Goal: Task Accomplishment & Management: Manage account settings

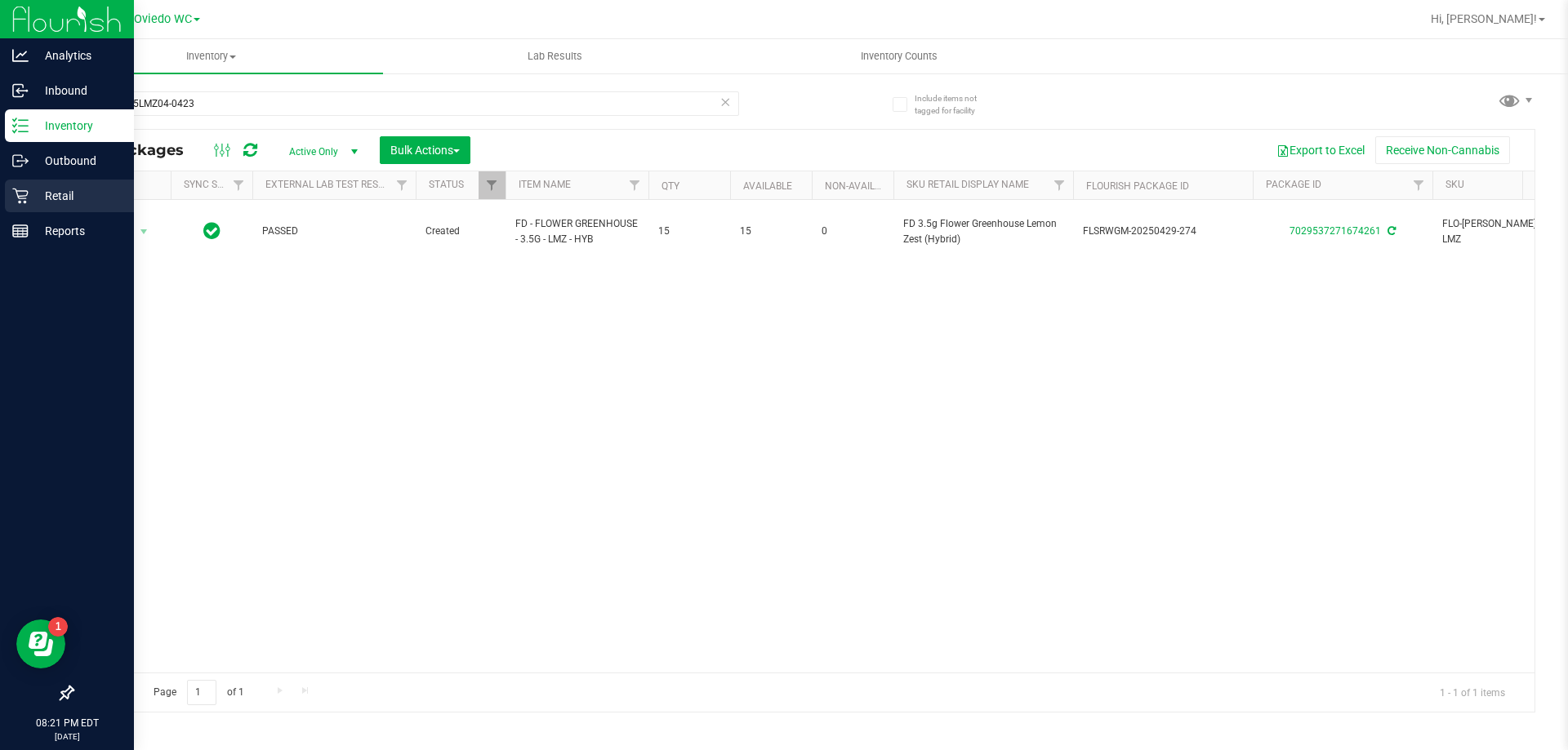
click at [37, 191] on p "Retail" at bounding box center [77, 196] width 98 height 20
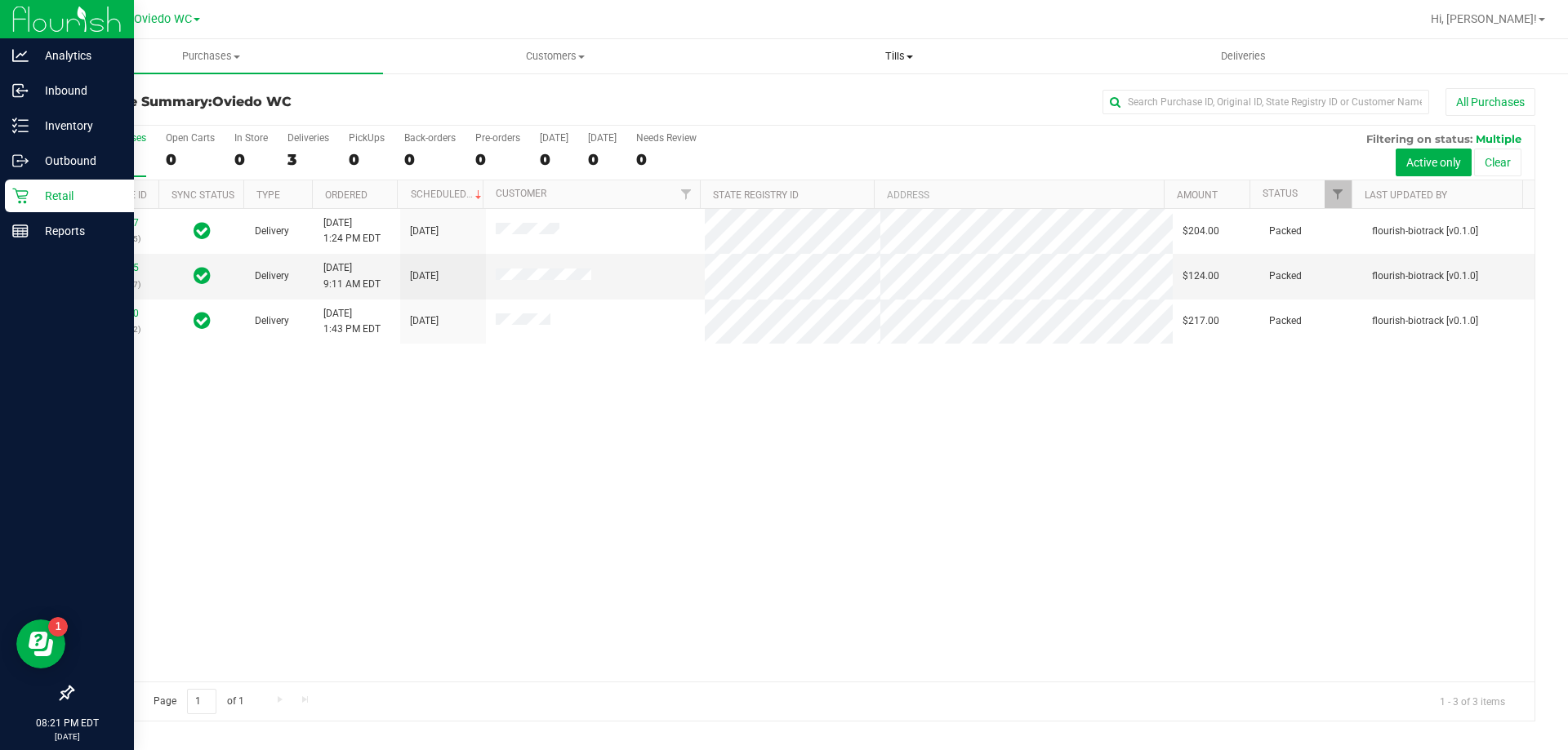
click at [882, 54] on span "Tills" at bounding box center [898, 57] width 342 height 15
click at [818, 91] on span "Manage tills" at bounding box center [781, 98] width 110 height 14
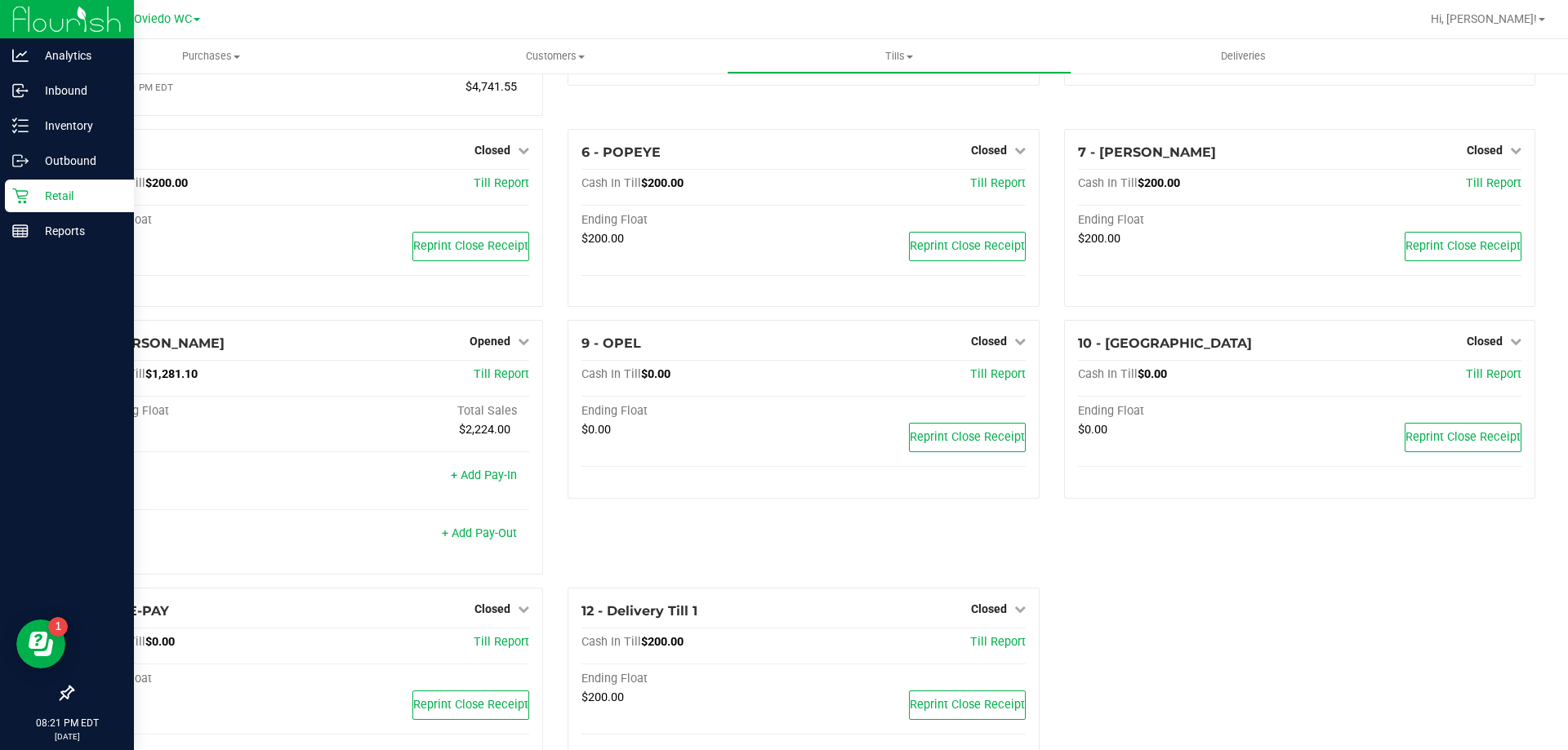
scroll to position [307, 0]
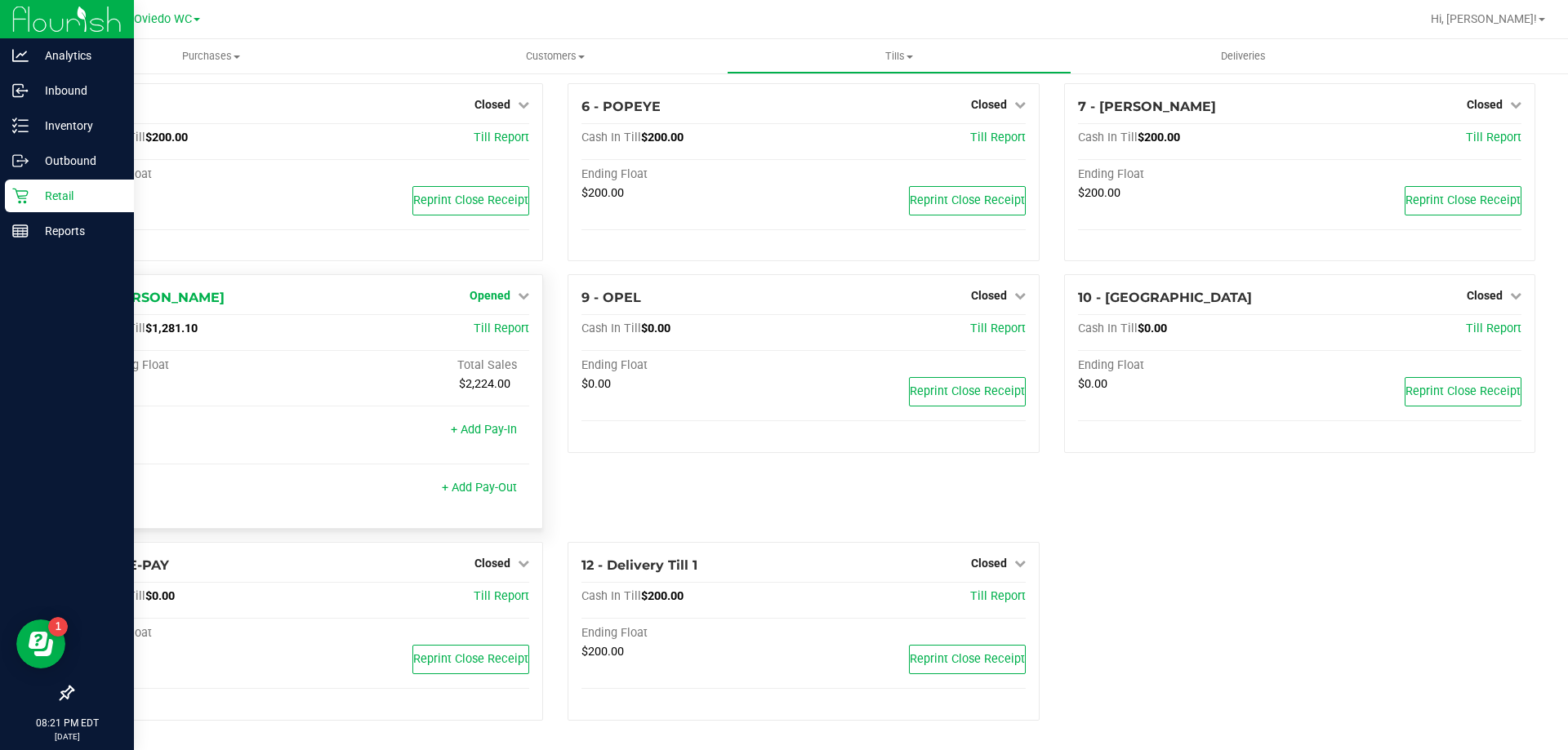
click at [486, 295] on span "Opened" at bounding box center [490, 295] width 41 height 13
click at [493, 331] on link "Close Till" at bounding box center [492, 330] width 44 height 13
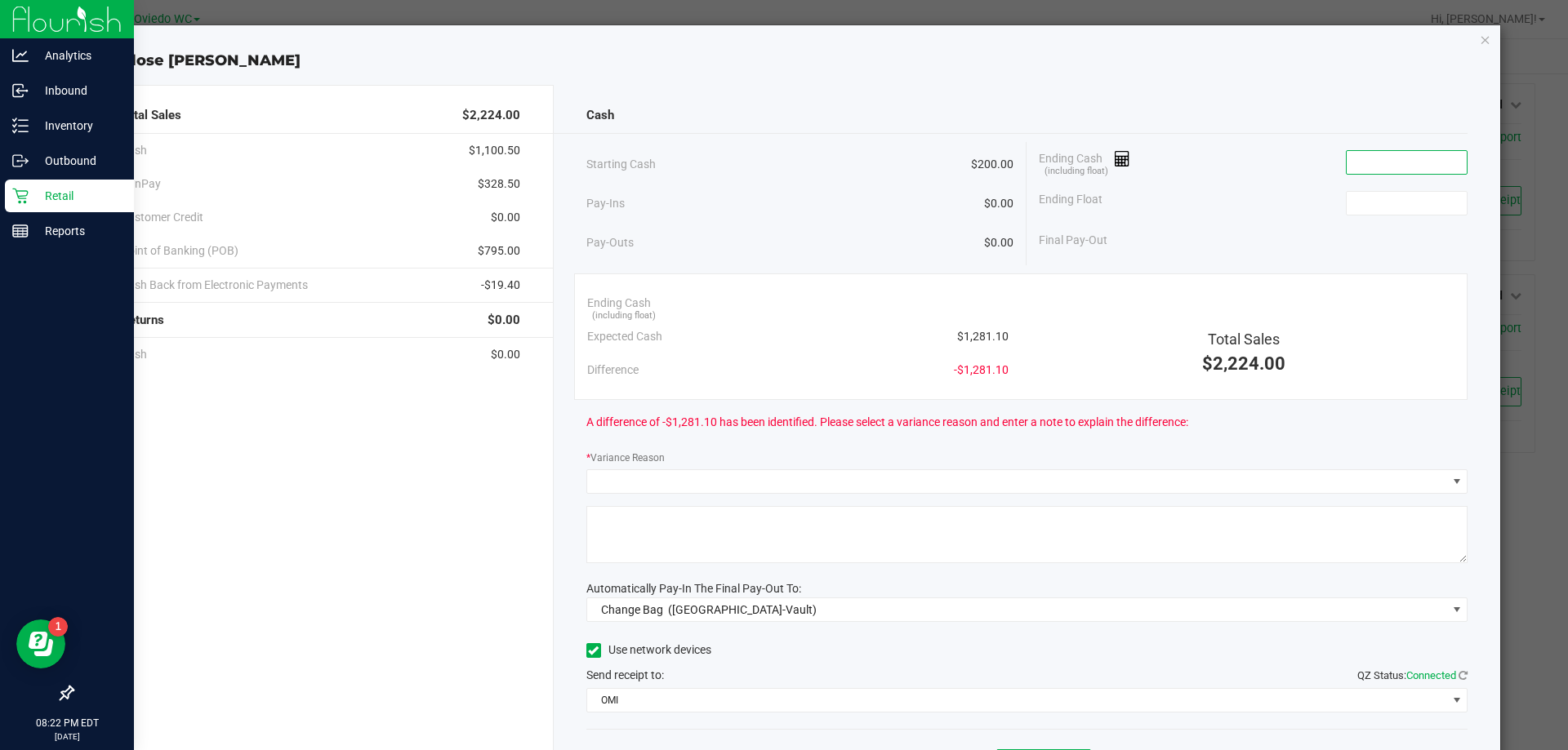
click at [1391, 159] on input at bounding box center [1408, 162] width 120 height 23
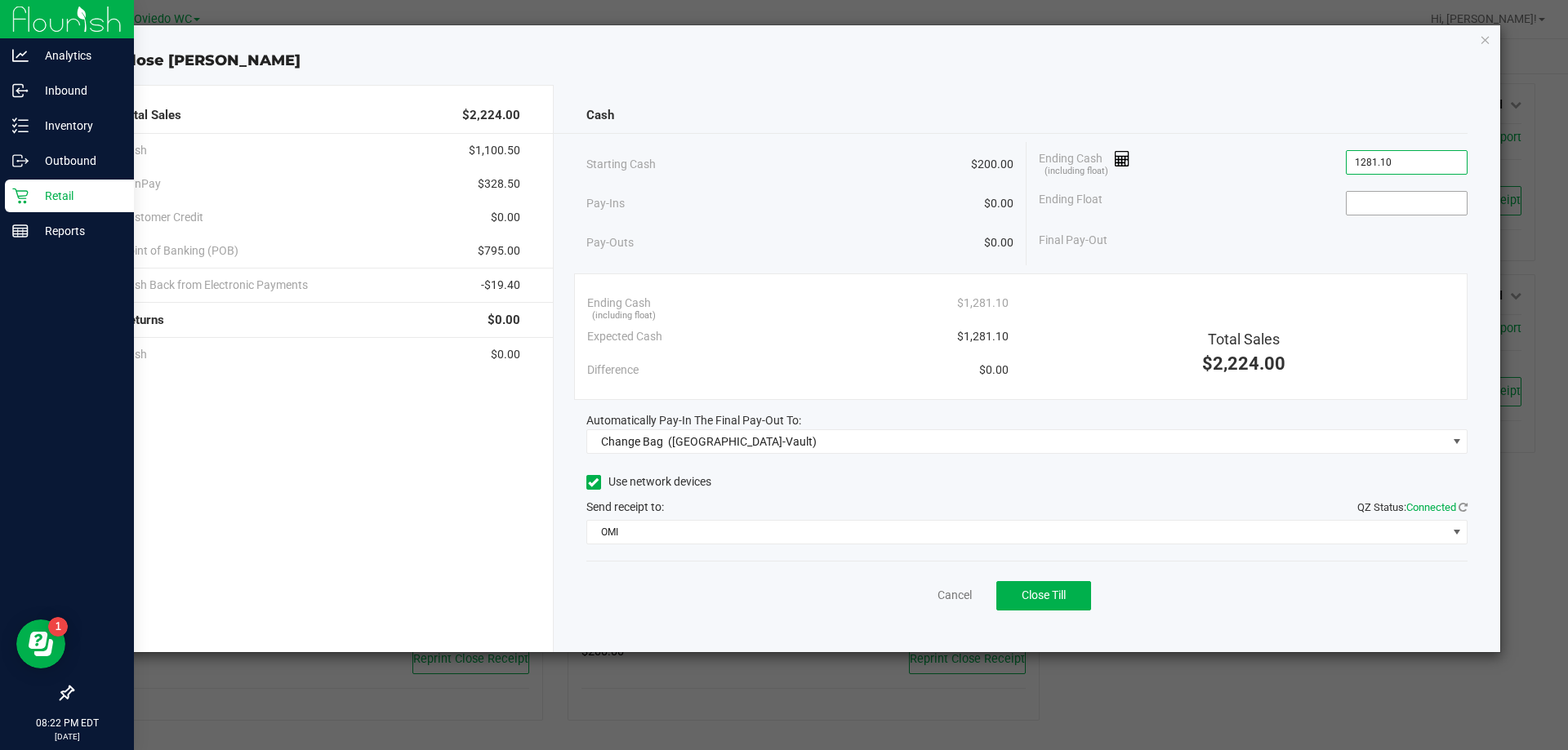
type input "$1,281.10"
click at [1379, 202] on input at bounding box center [1408, 203] width 120 height 23
type input "$200.00"
click at [1204, 208] on div "Ending Float $200.00" at bounding box center [1253, 203] width 428 height 41
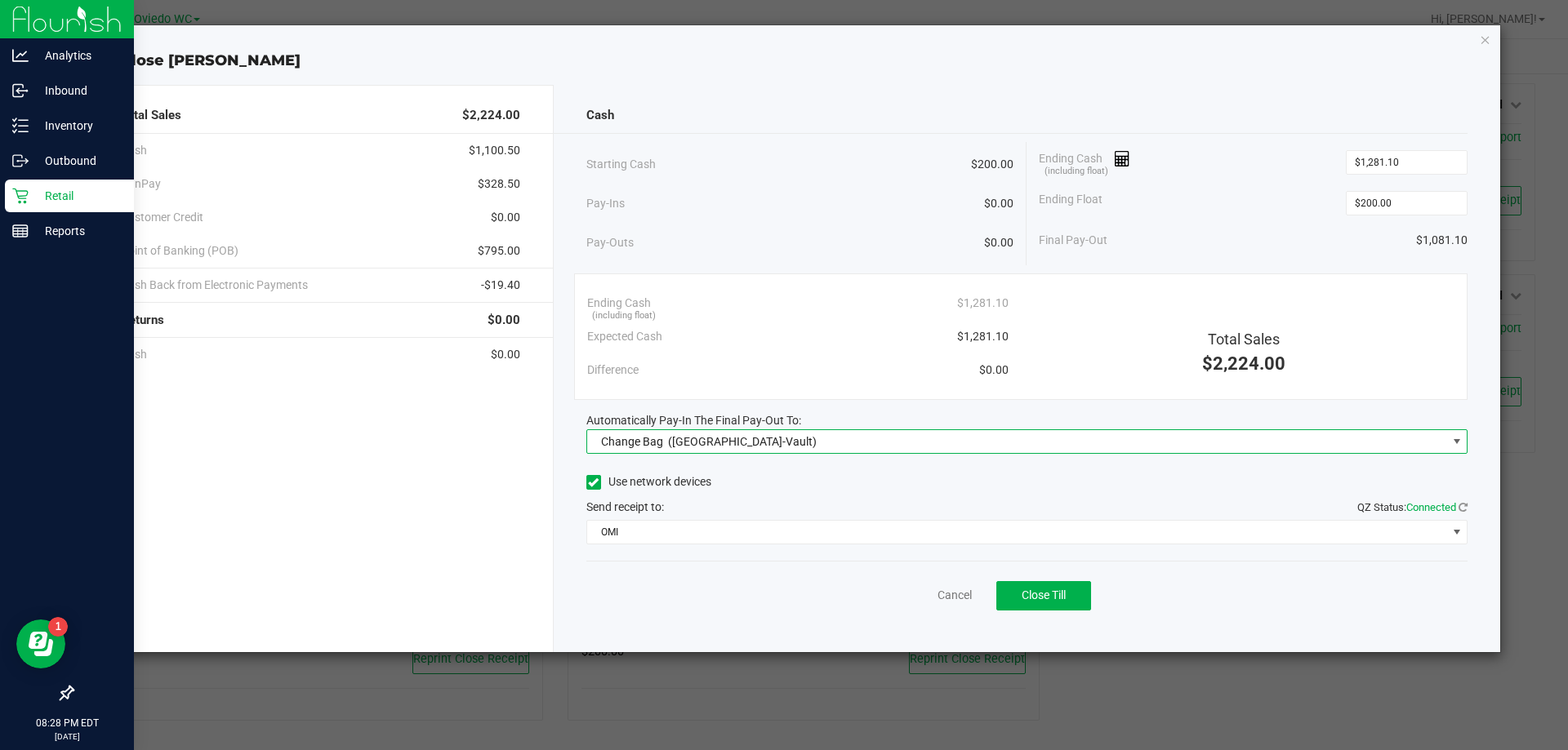
click at [900, 440] on span "Change Bag (Oviedo-Vault)" at bounding box center [1017, 441] width 861 height 23
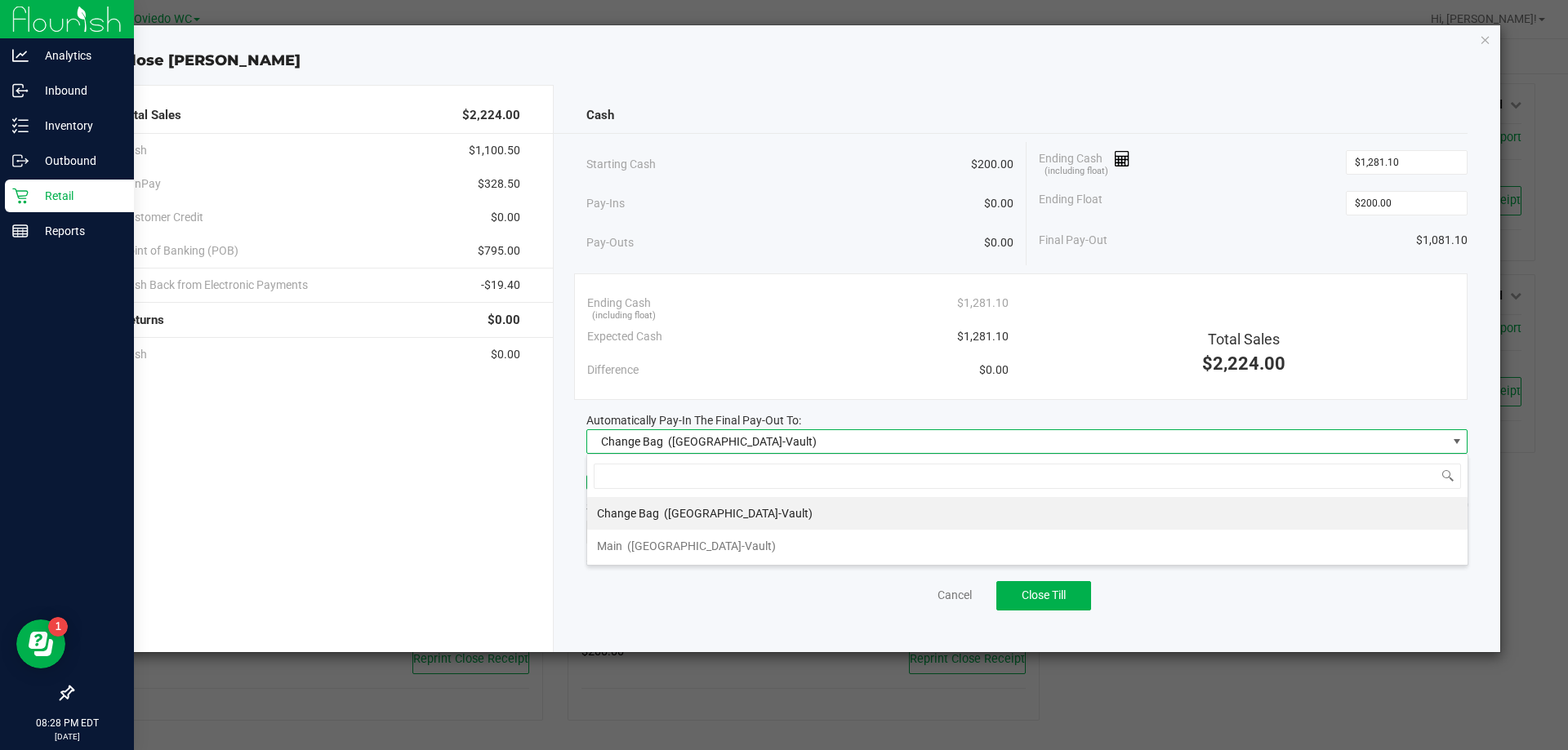
scroll to position [25, 882]
click at [795, 561] on li "Main (Oviedo-Vault)" at bounding box center [1027, 547] width 881 height 33
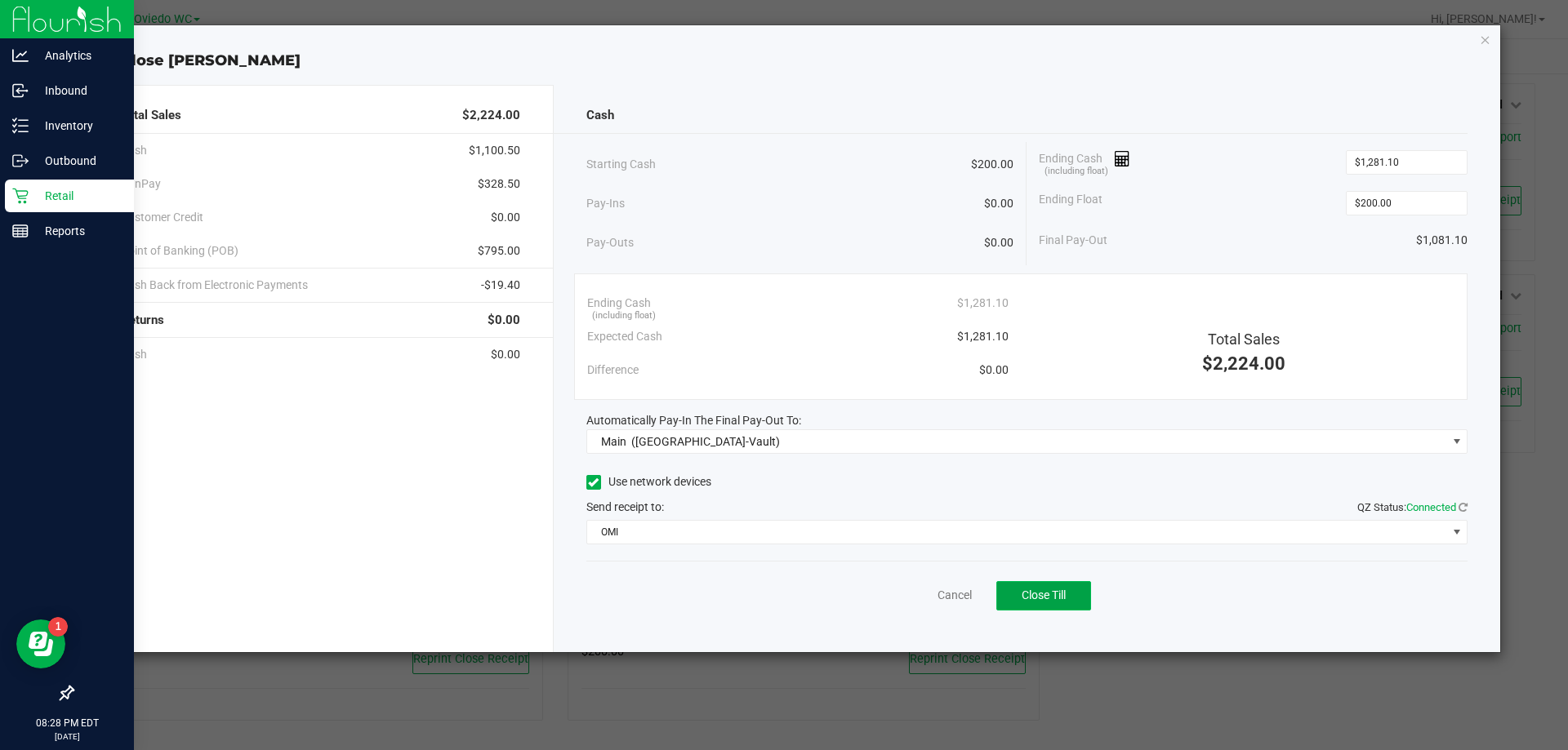
click at [1055, 603] on button "Close Till" at bounding box center [1044, 596] width 95 height 29
click at [1483, 39] on icon "button" at bounding box center [1486, 39] width 12 height 20
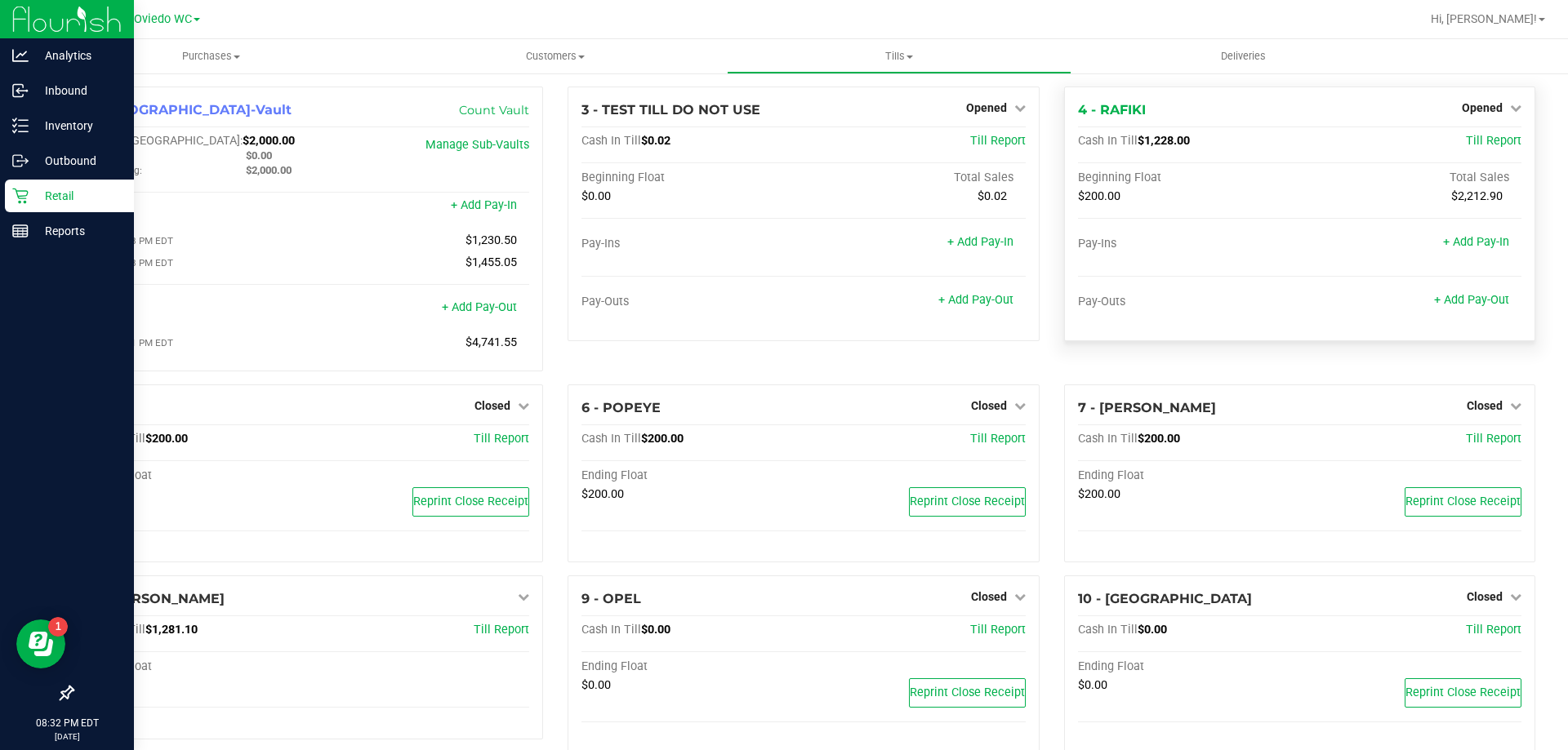
scroll to position [0, 0]
click at [1486, 101] on div "Opened" at bounding box center [1491, 109] width 59 height 20
click at [1471, 109] on span "Opened" at bounding box center [1482, 109] width 41 height 13
click at [1463, 140] on link "Close Till" at bounding box center [1484, 144] width 44 height 13
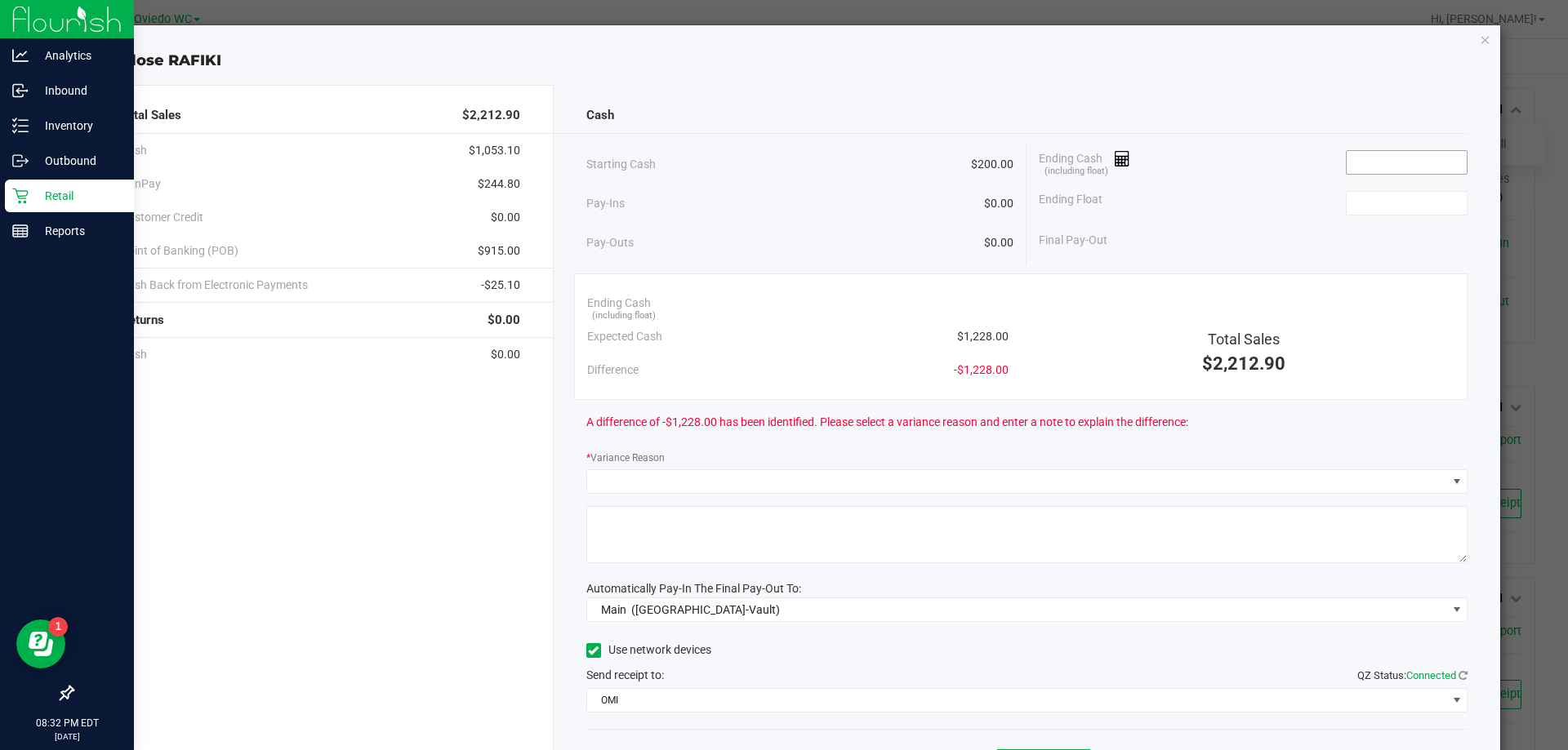
click at [1371, 159] on input at bounding box center [1408, 162] width 120 height 23
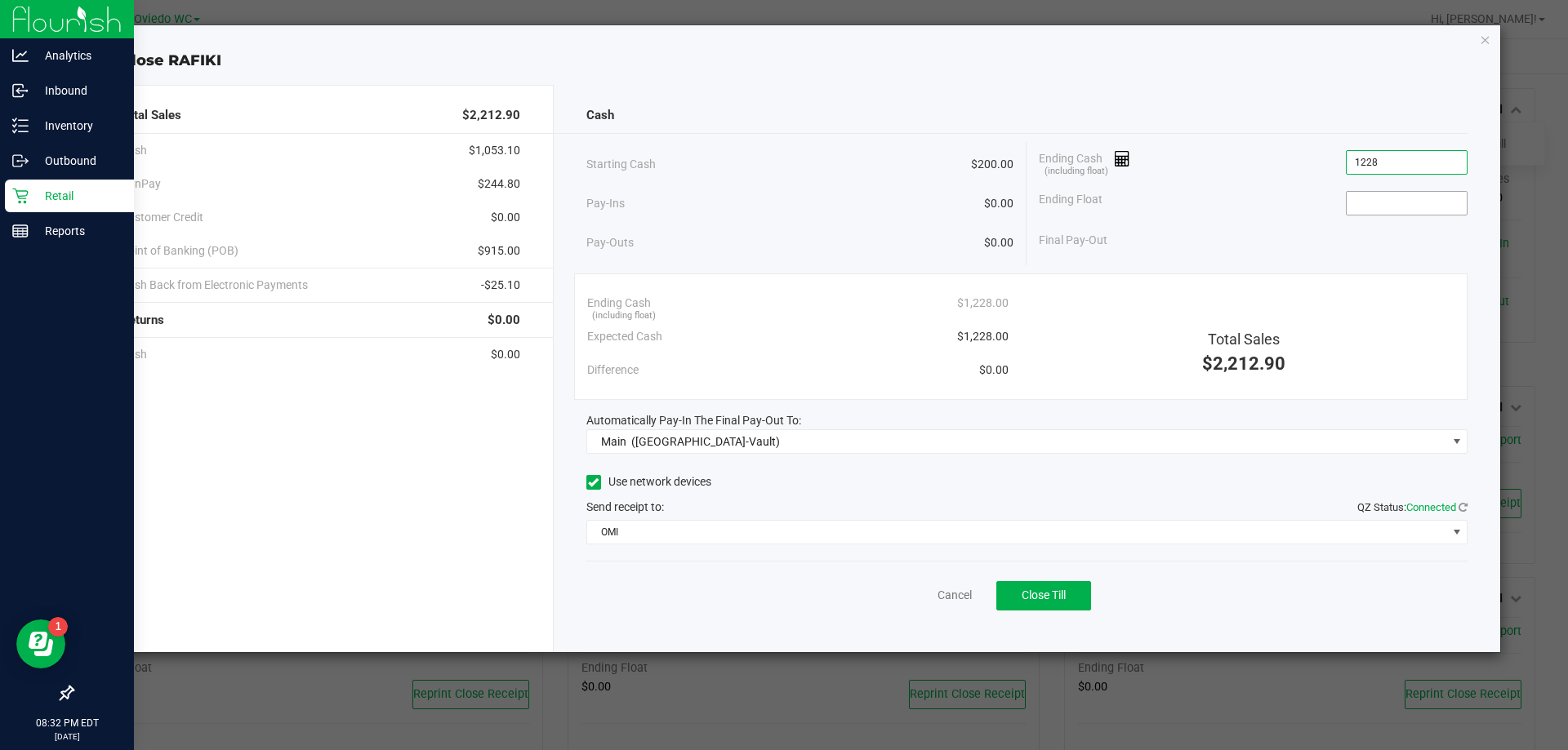
type input "$1,228.00"
click at [1368, 200] on input at bounding box center [1408, 203] width 120 height 23
type input "$200.00"
click at [1218, 232] on div "Final Pay-Out $1,028.00" at bounding box center [1253, 241] width 428 height 34
click at [1061, 592] on span "Close Till" at bounding box center [1044, 595] width 44 height 13
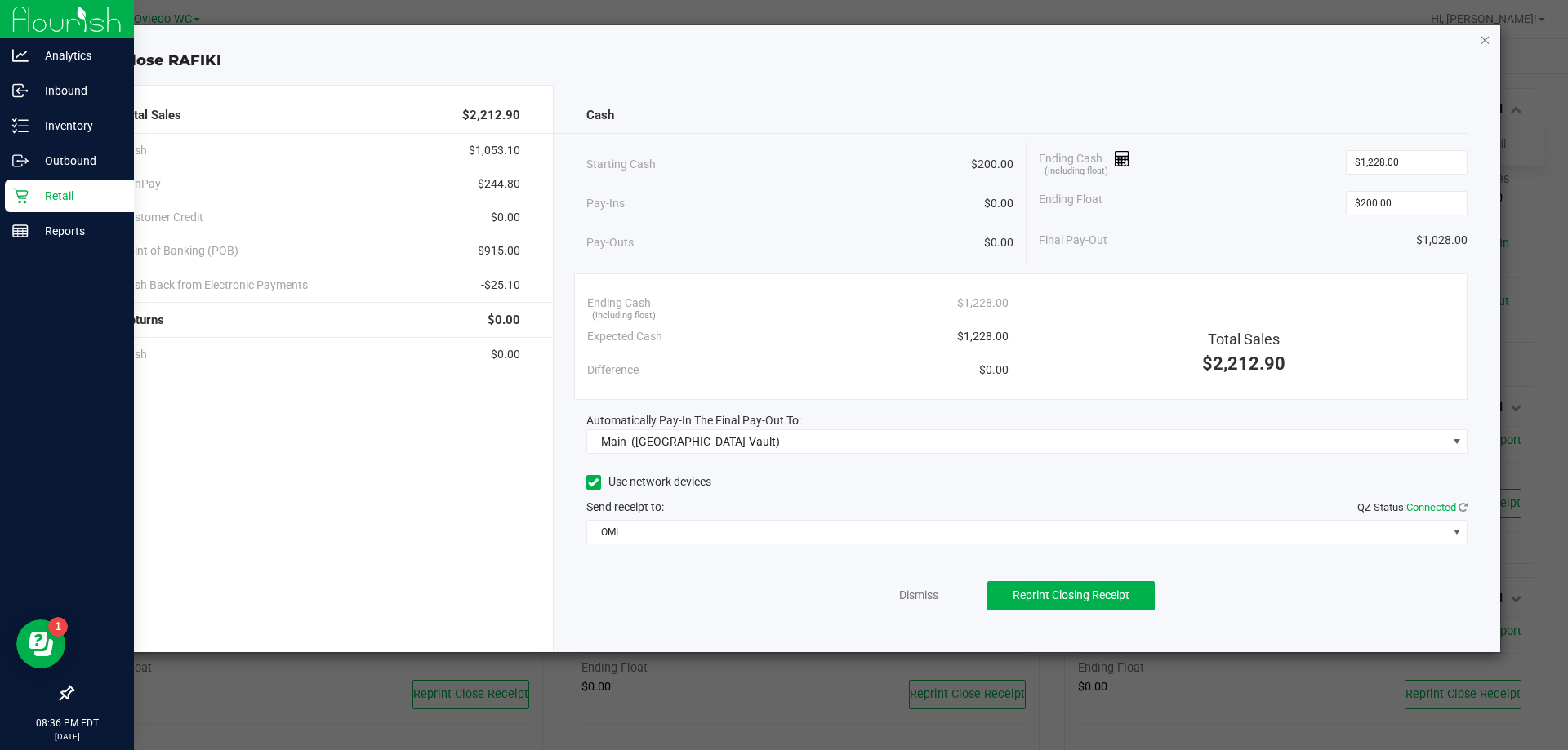
click at [1488, 39] on icon "button" at bounding box center [1486, 39] width 12 height 20
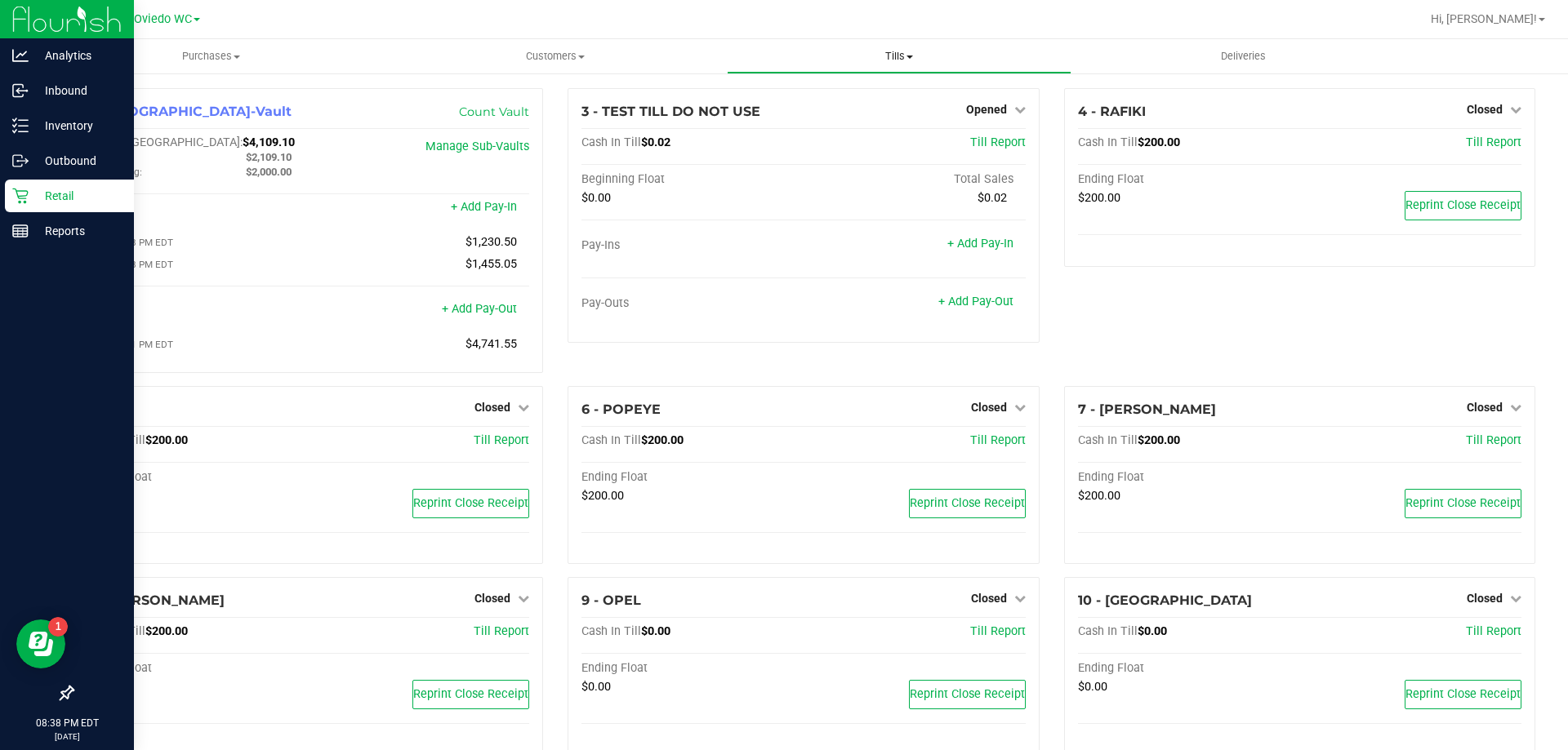
click at [908, 58] on span at bounding box center [910, 57] width 6 height 4
click at [835, 111] on span "Reconcile e-payments" at bounding box center [808, 118] width 162 height 14
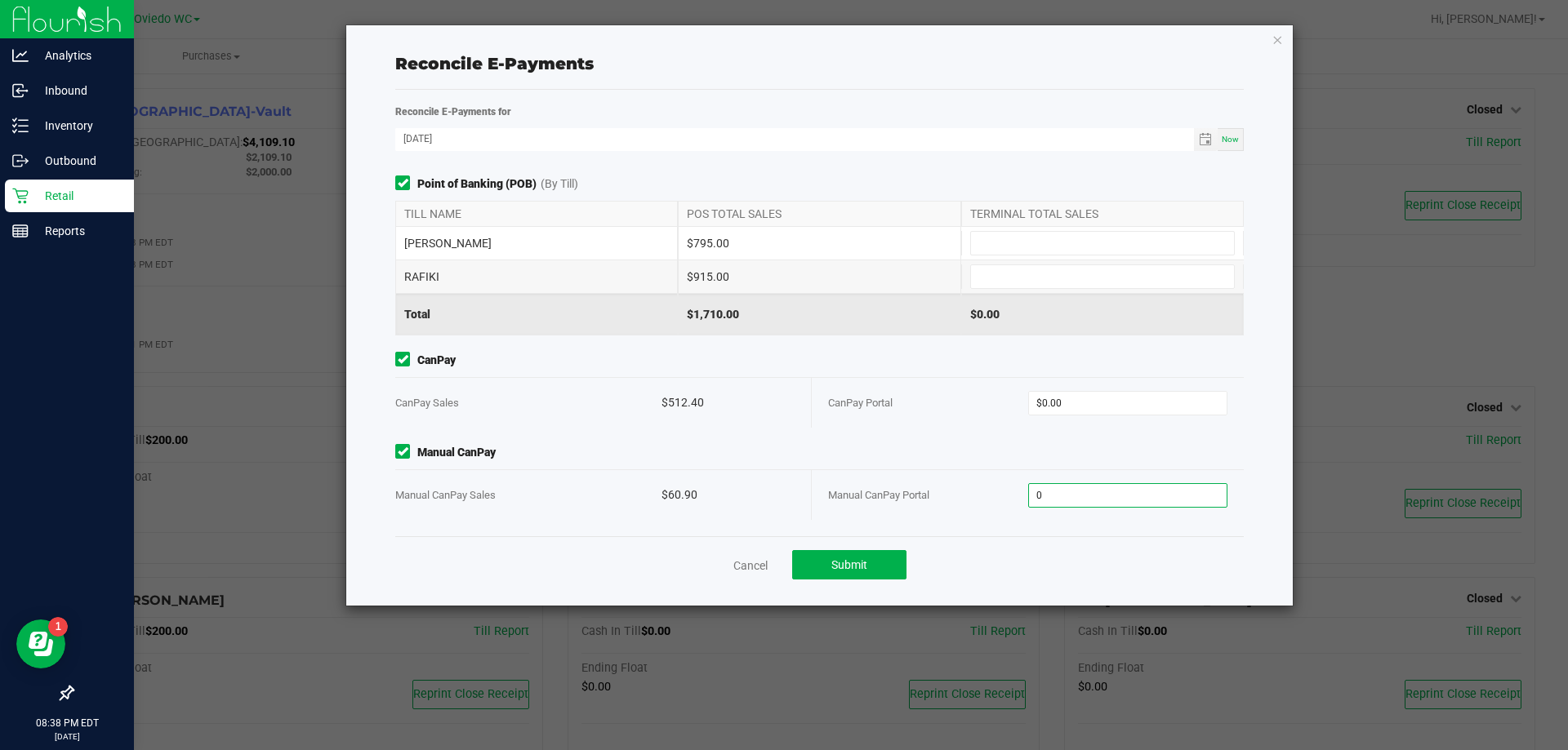
click at [1105, 497] on input "0" at bounding box center [1129, 495] width 199 height 23
type input "60.90"
type input "0"
type input "$60.90"
click at [1087, 405] on input "0" at bounding box center [1129, 403] width 199 height 23
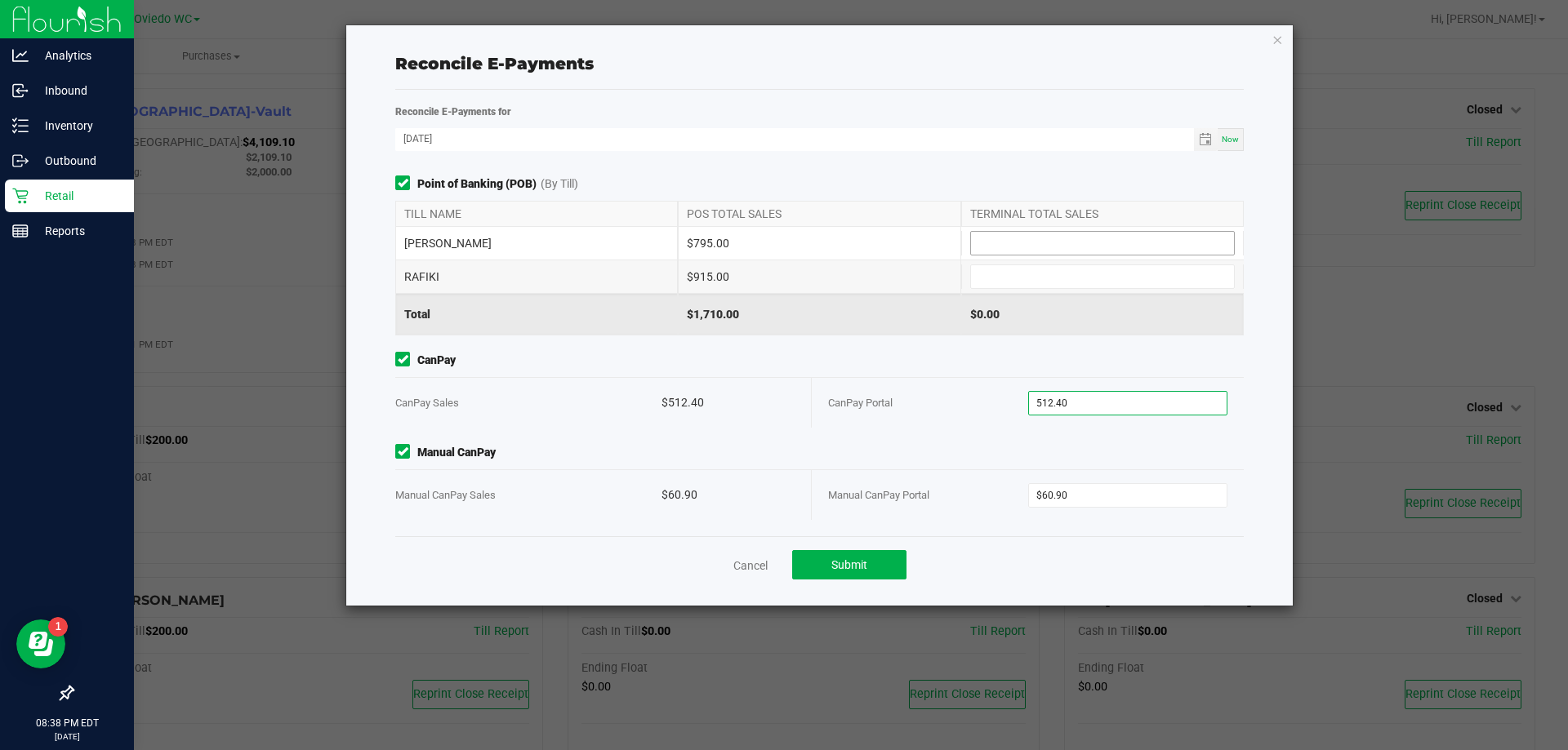
type input "$512.40"
click at [1030, 248] on input at bounding box center [1102, 242] width 263 height 23
click at [1005, 278] on input at bounding box center [1102, 276] width 263 height 23
type input "$915.00"
click at [990, 245] on input at bounding box center [1102, 242] width 263 height 23
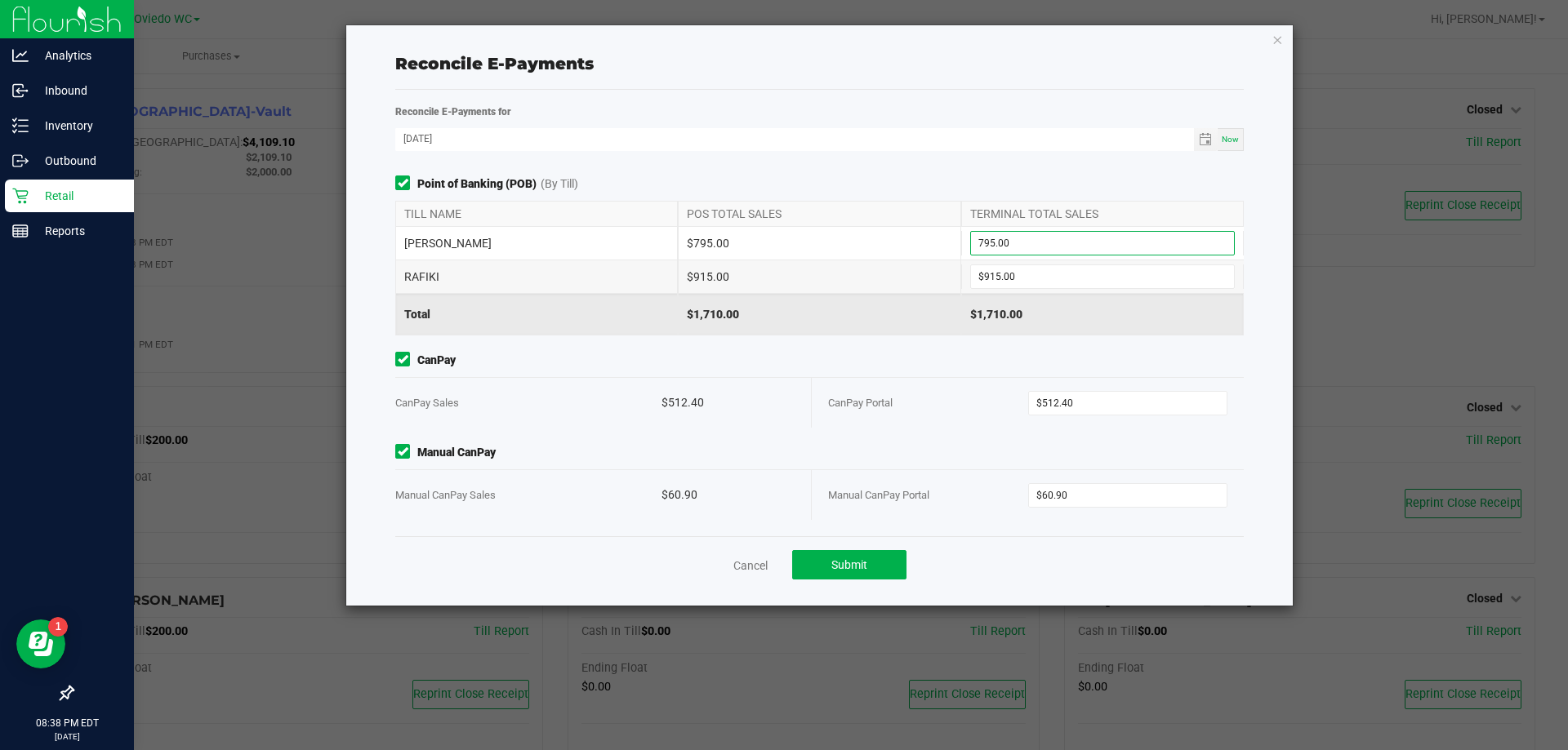
type input "$795.00"
click at [905, 373] on div "CanPay CanPay Sales $512.40 CanPay Portal $512.40" at bounding box center [820, 389] width 873 height 76
click at [874, 567] on button "Submit" at bounding box center [849, 565] width 114 height 29
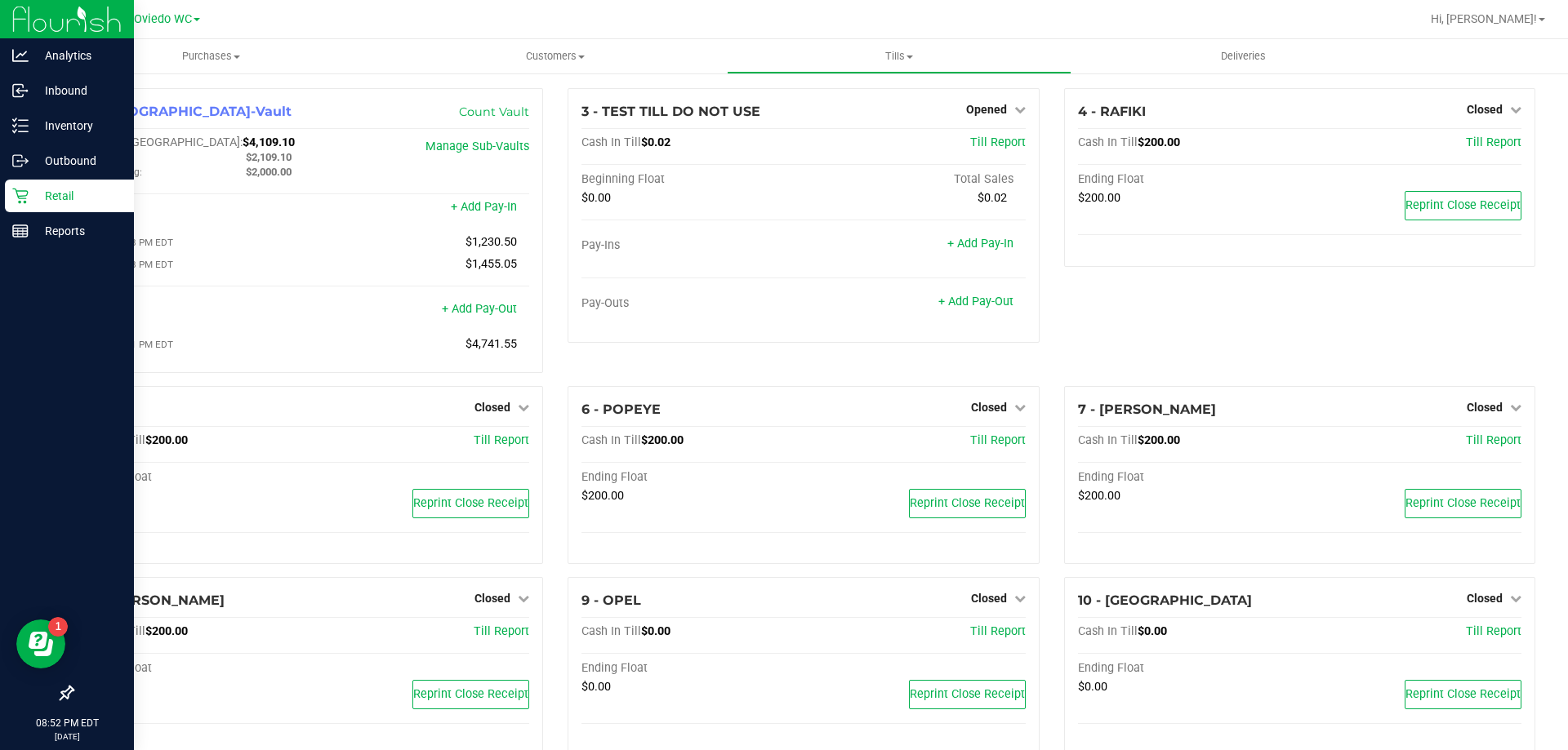
click at [1044, 7] on div at bounding box center [856, 19] width 1128 height 32
click at [49, 231] on p "Reports" at bounding box center [77, 231] width 98 height 20
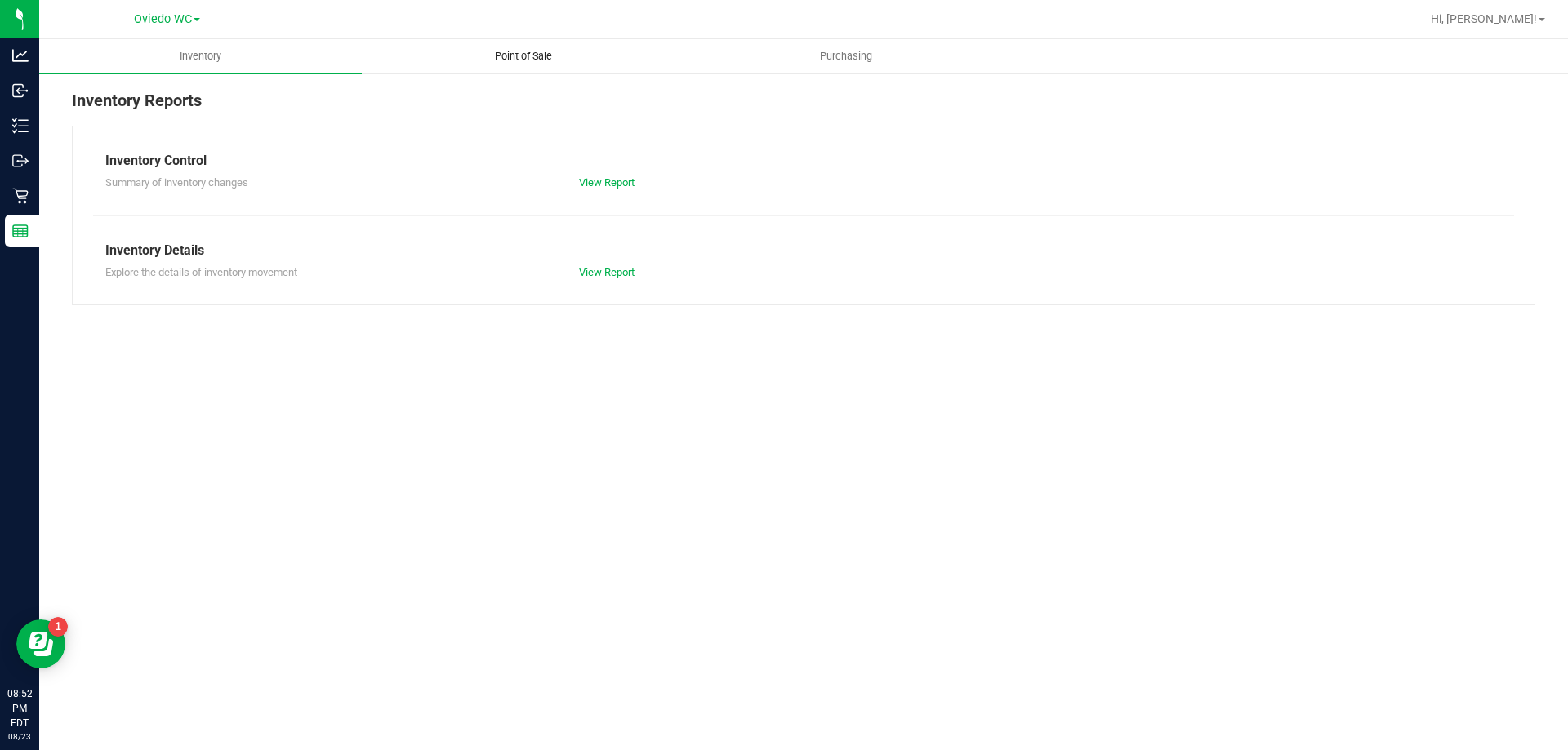
click at [507, 54] on span "Point of Sale" at bounding box center [523, 57] width 101 height 15
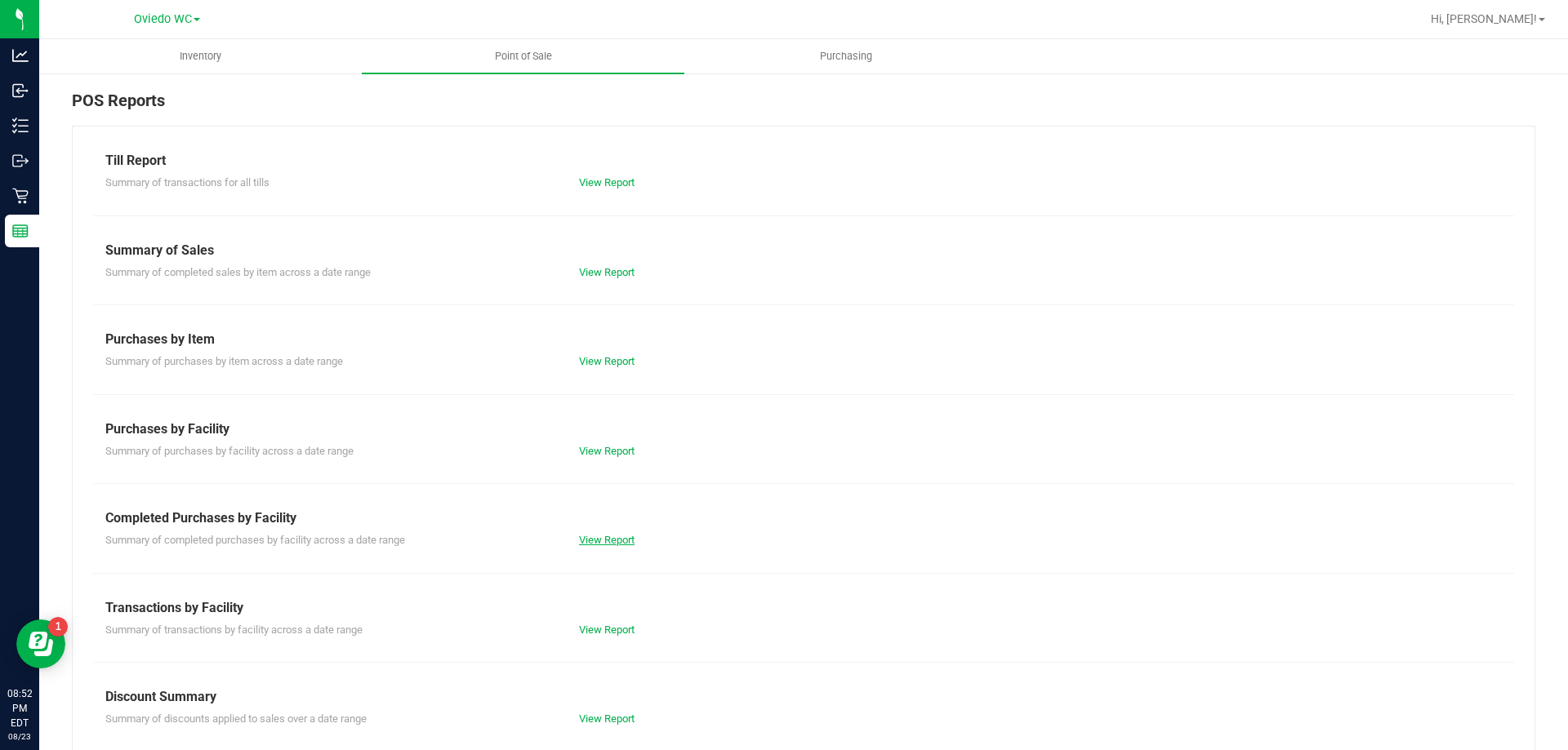
click at [600, 539] on link "View Report" at bounding box center [606, 539] width 56 height 12
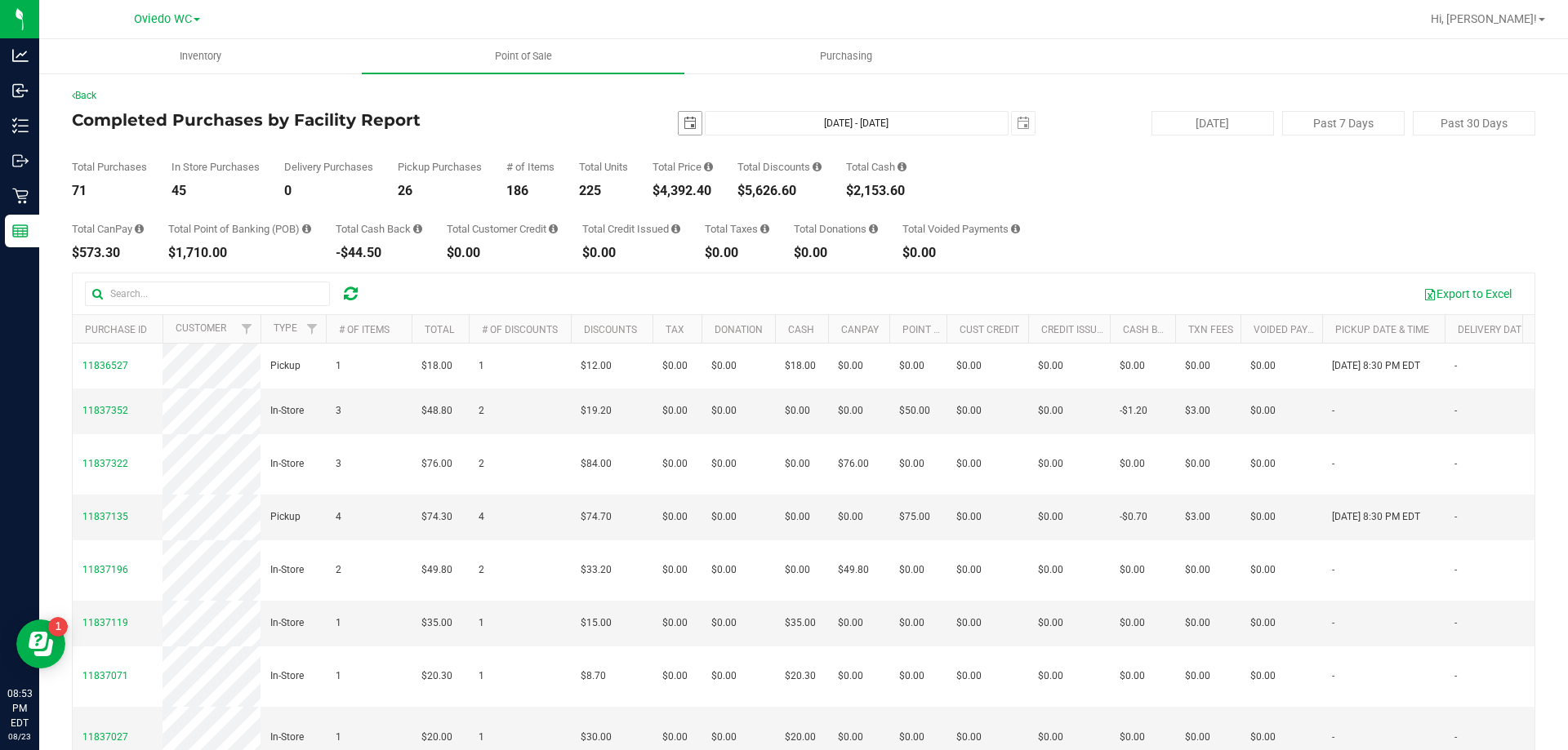
click at [688, 121] on span "select" at bounding box center [690, 123] width 23 height 23
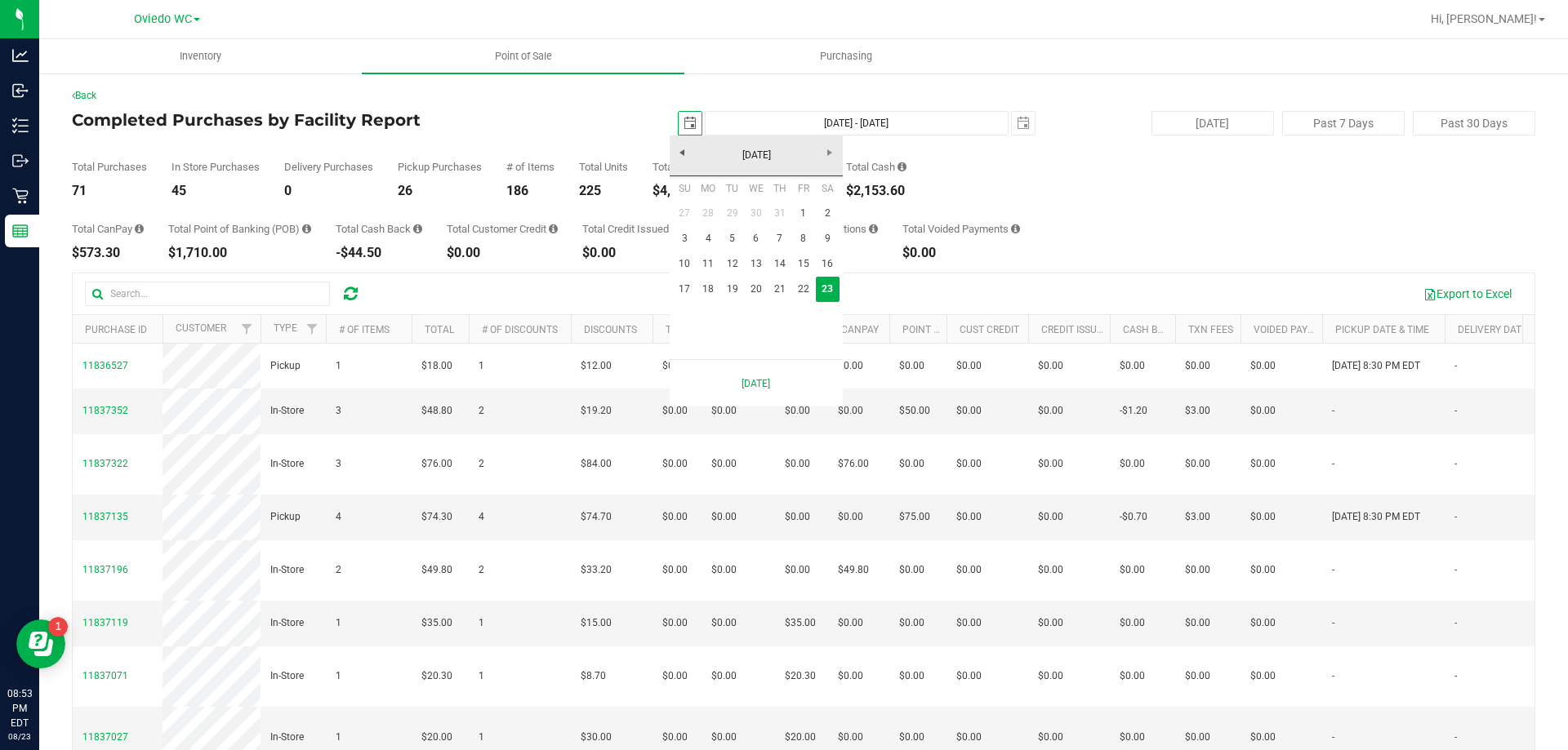
scroll to position [0, 41]
click at [687, 283] on link "17" at bounding box center [685, 290] width 24 height 26
type input "2025-08-17"
type input "Aug 17, 2025 - Aug 23, 2025"
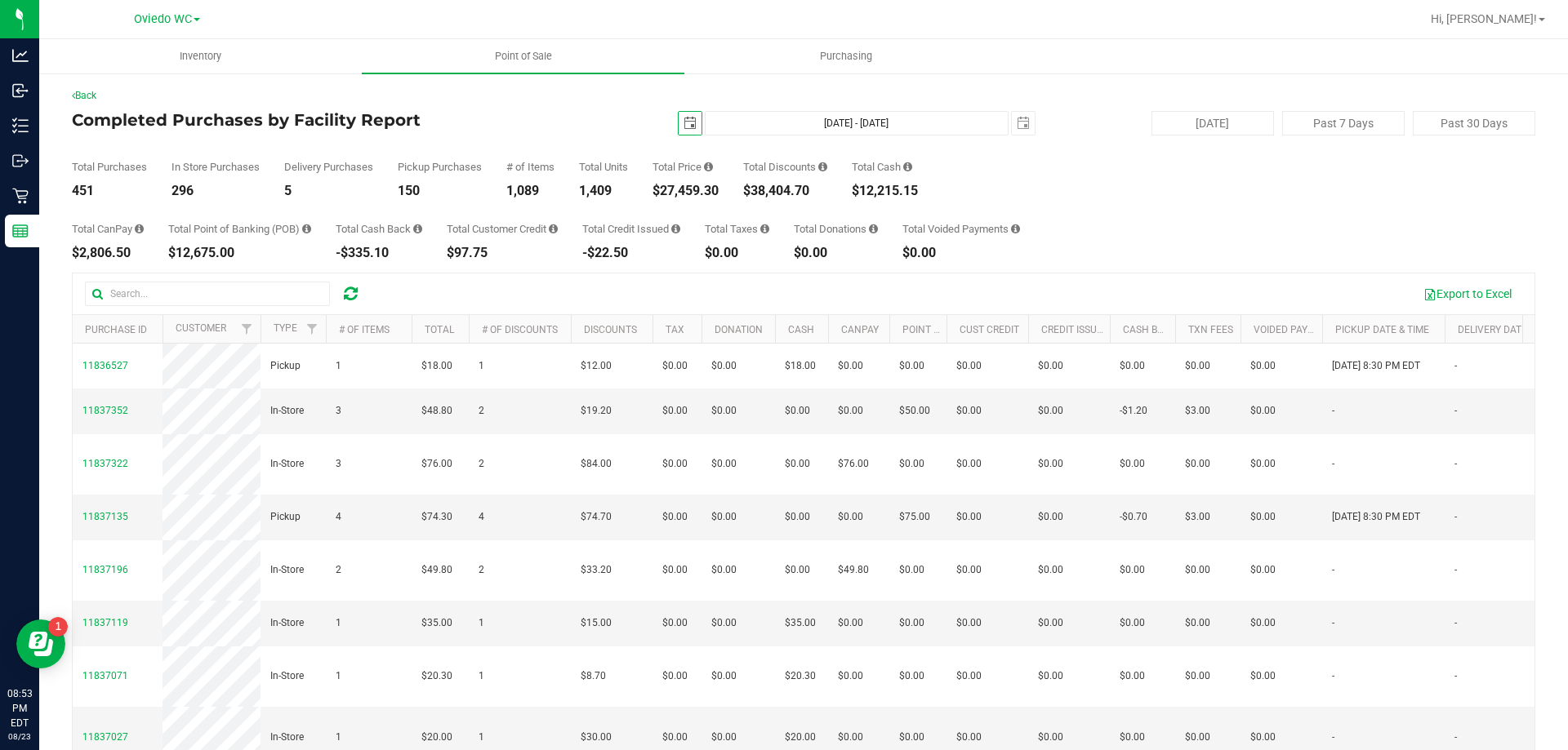
click at [684, 122] on span "select" at bounding box center [690, 123] width 13 height 13
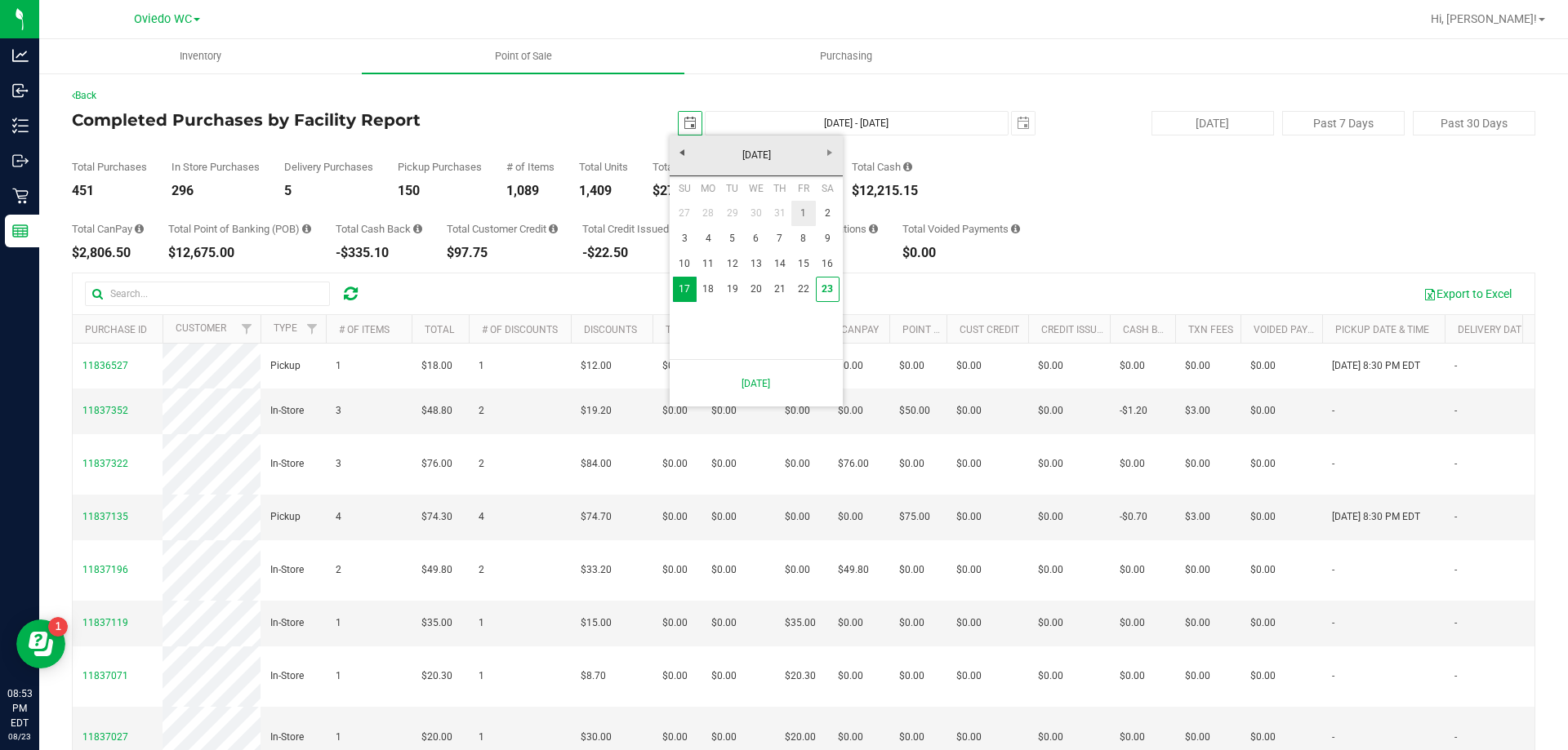
click at [798, 210] on link "1" at bounding box center [803, 213] width 24 height 26
type input "2025-08-01"
type input "Aug 1, 2025 - Aug 23, 2025"
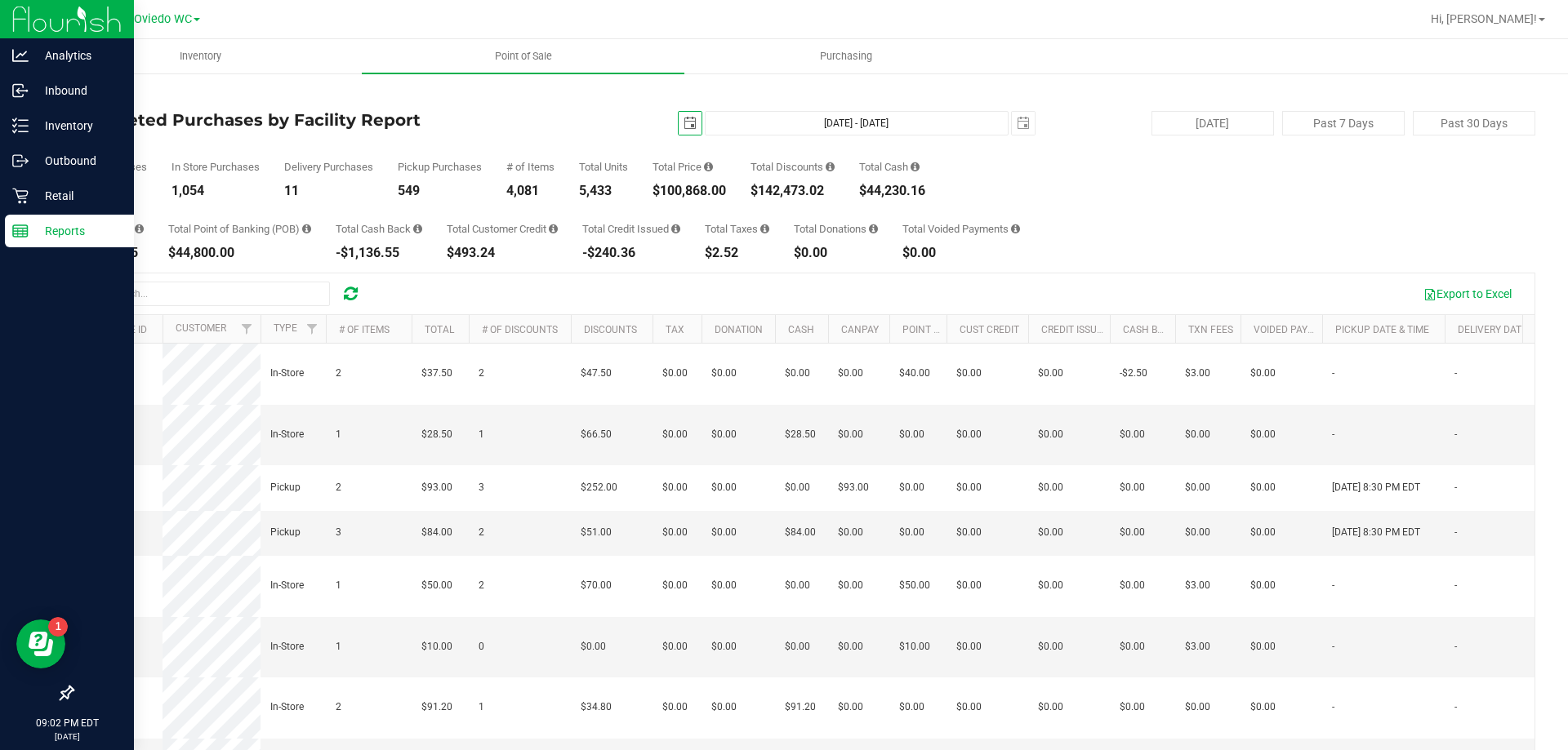
click at [60, 233] on p "Reports" at bounding box center [77, 231] width 98 height 20
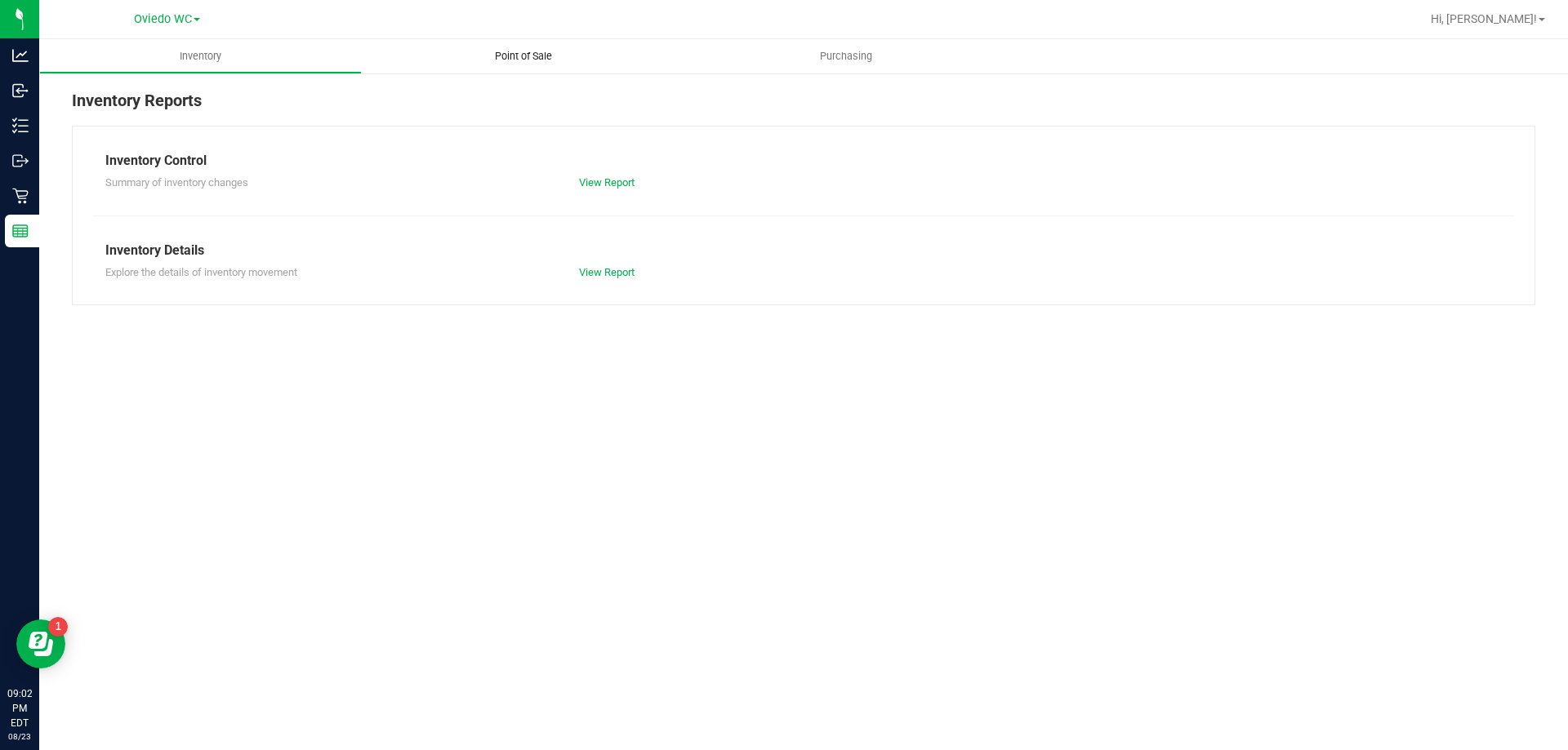
click at [510, 61] on span "Point of Sale" at bounding box center [523, 57] width 101 height 15
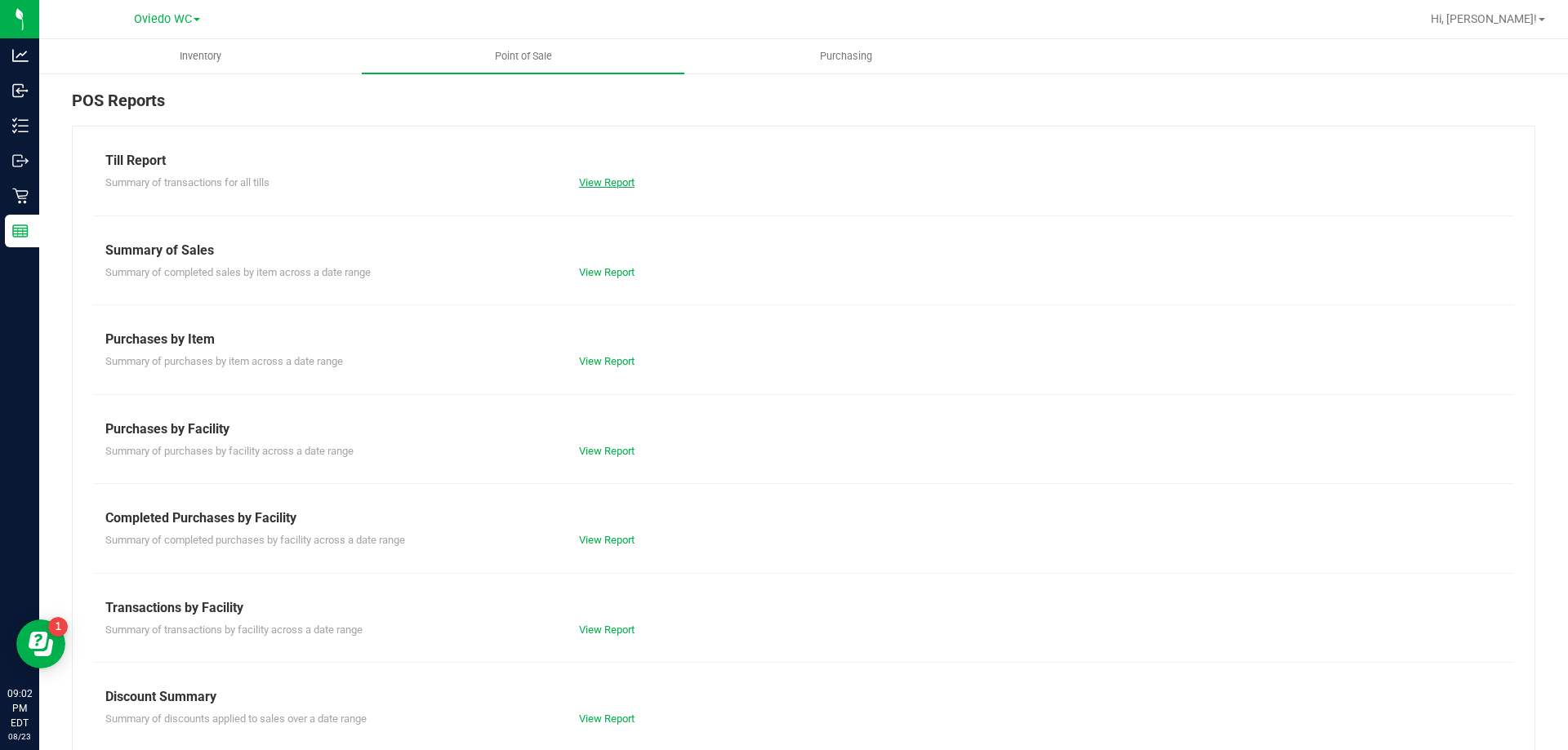
click at [609, 186] on link "View Report" at bounding box center [606, 182] width 56 height 12
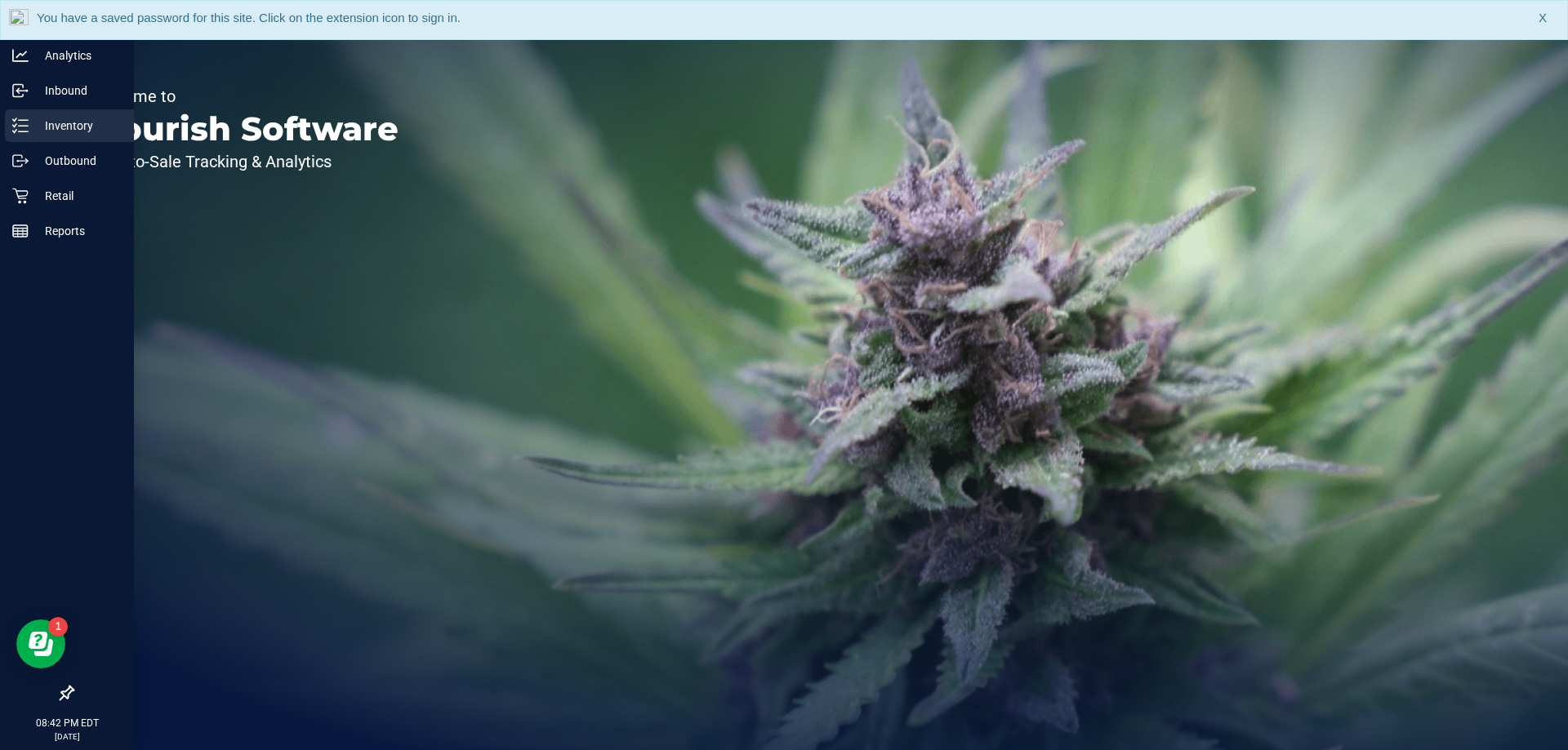
click at [66, 122] on p "Inventory" at bounding box center [77, 126] width 98 height 20
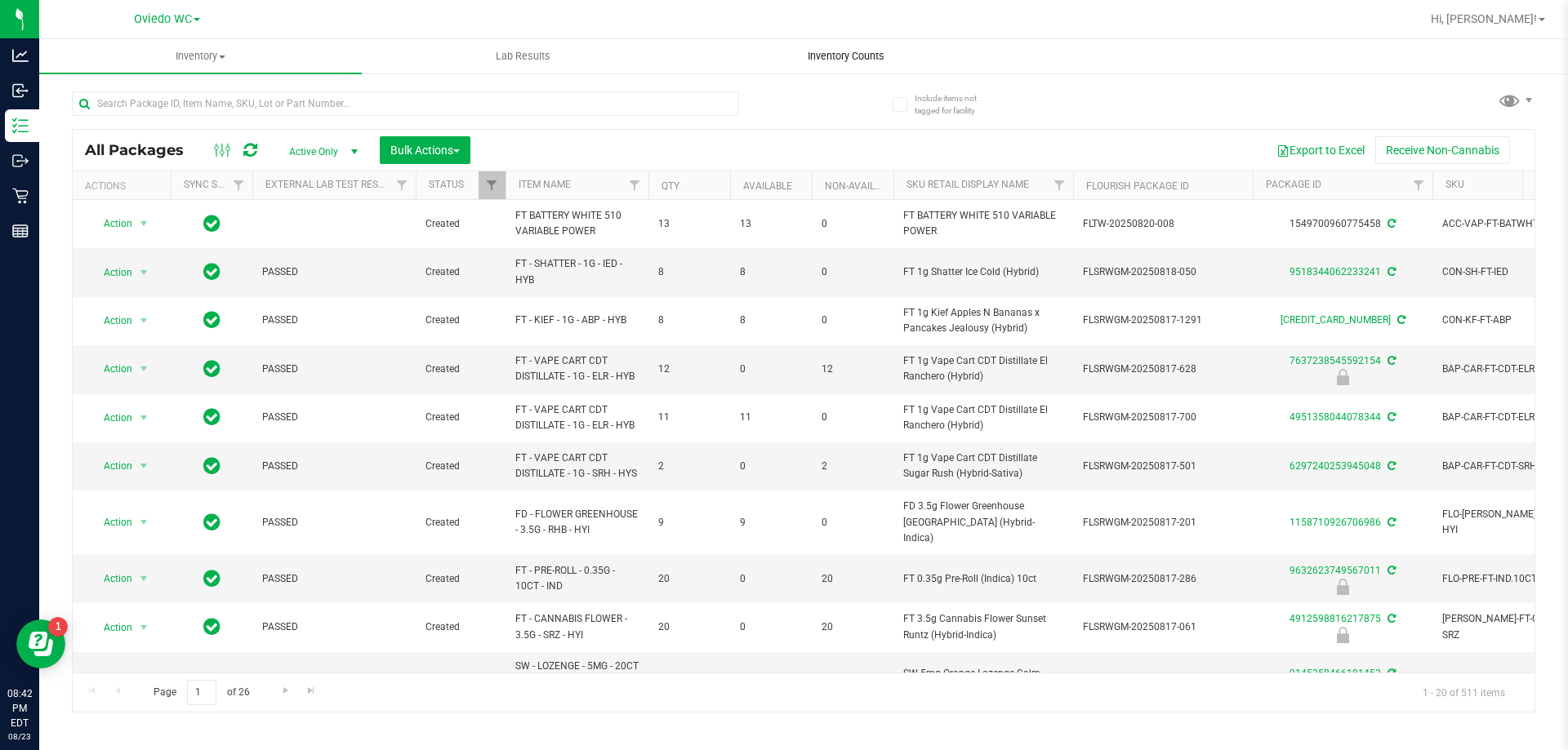
click at [851, 43] on uib-tab-heading "Inventory Counts" at bounding box center [846, 57] width 321 height 33
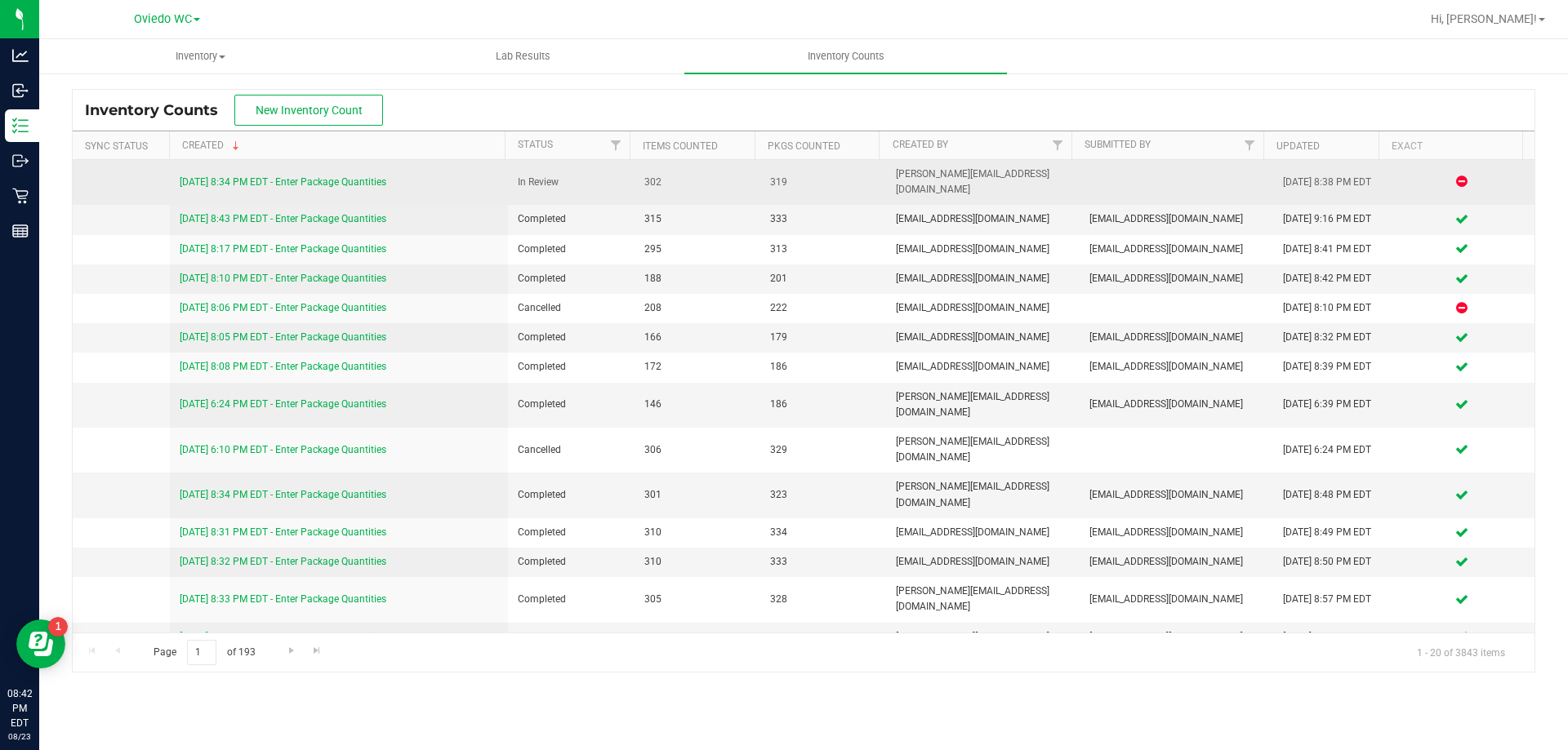
click at [327, 177] on link "[DATE] 8:34 PM EDT - Enter Package Quantities" at bounding box center [283, 182] width 207 height 12
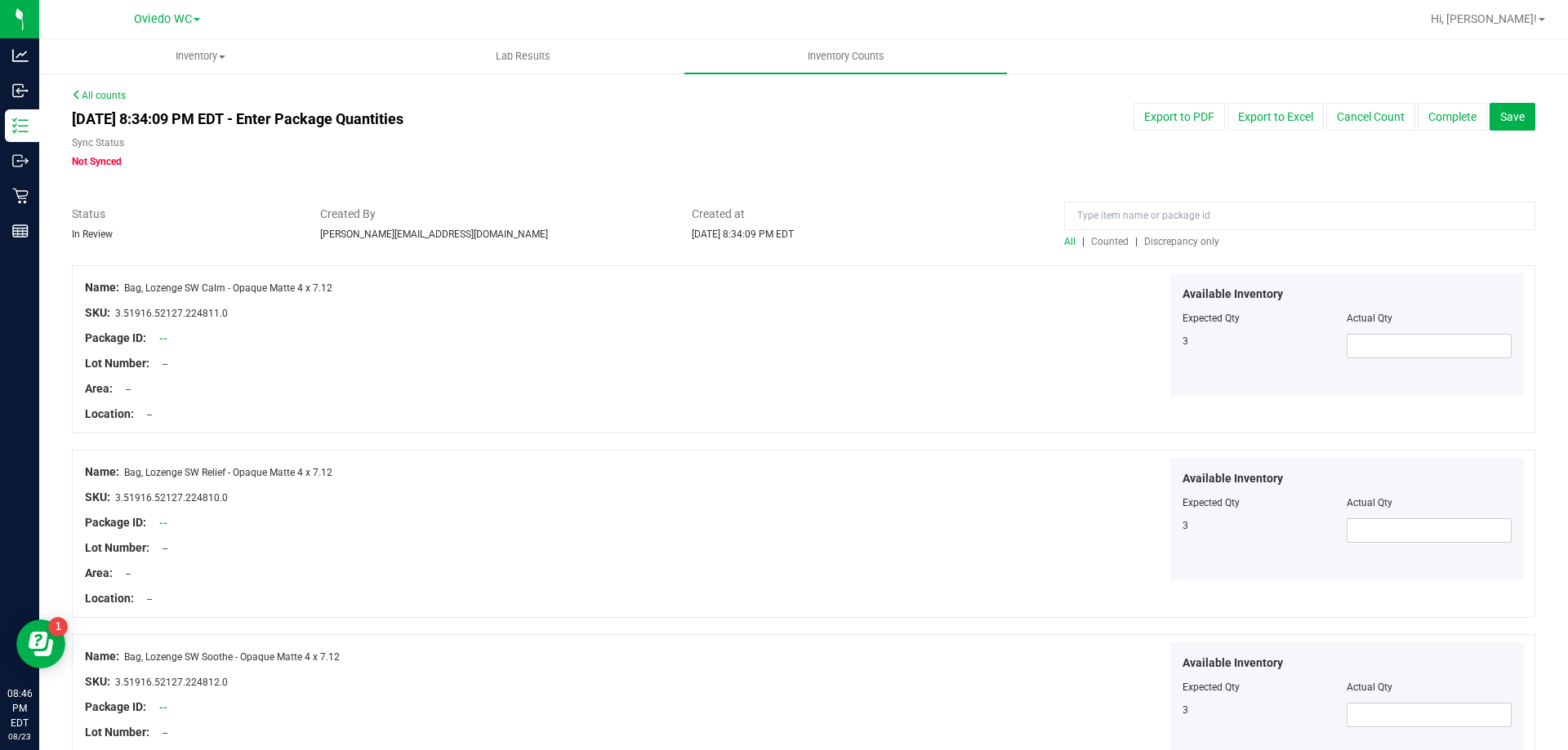
click at [1171, 242] on span "Discrepancy only" at bounding box center [1181, 241] width 75 height 12
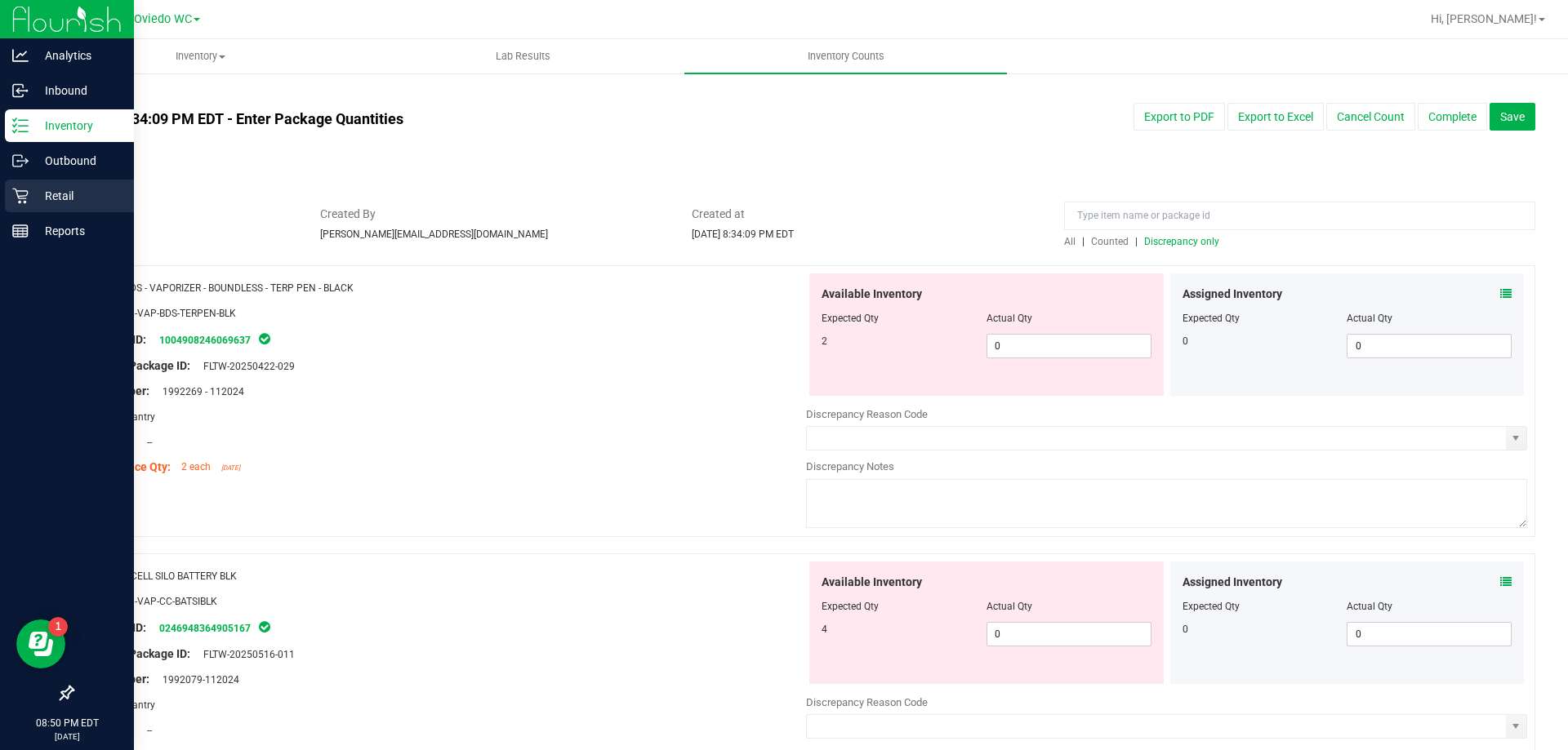
click at [44, 190] on p "Retail" at bounding box center [77, 196] width 98 height 20
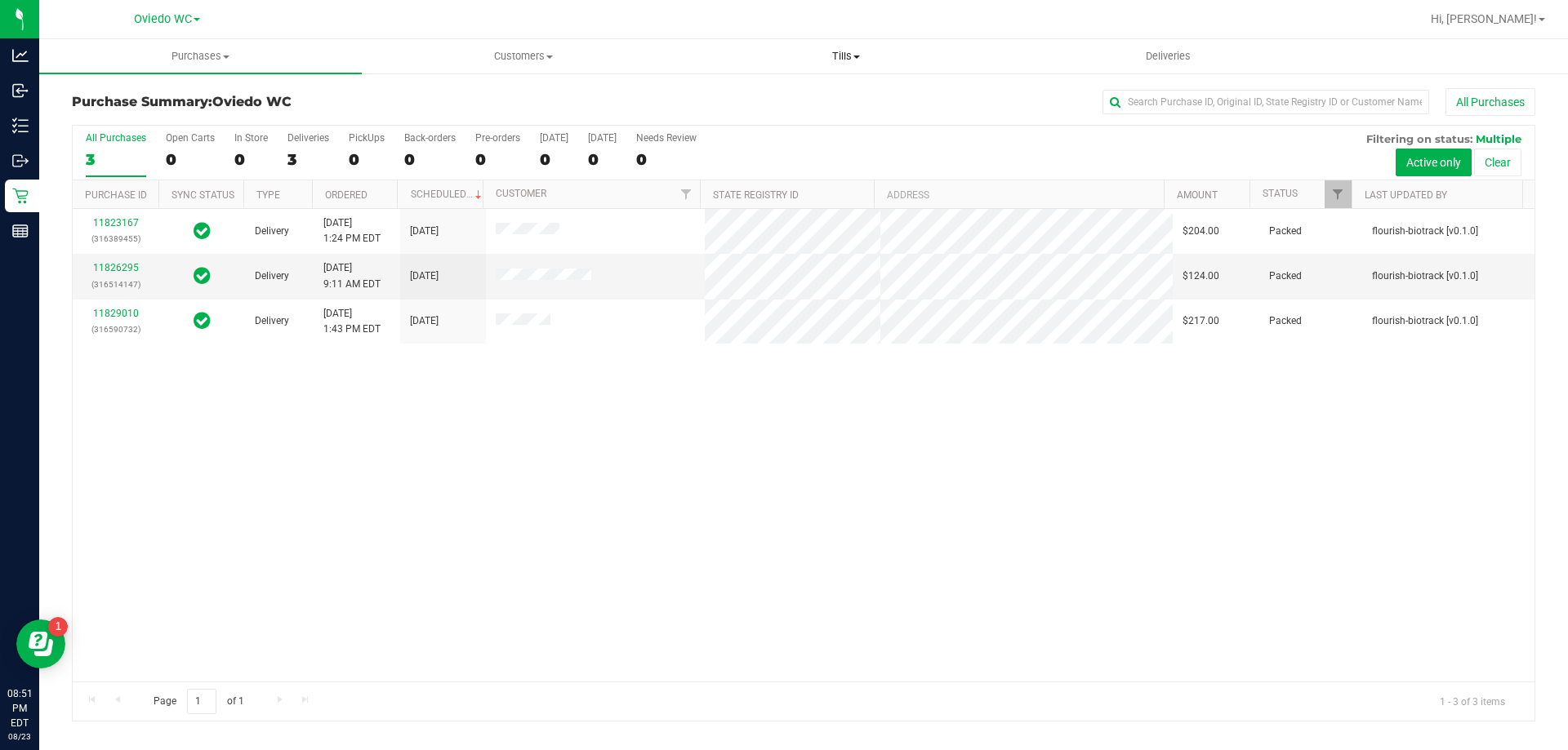
click at [846, 46] on uib-tab-heading "Tills Manage tills Reconcile e-payments" at bounding box center [846, 57] width 321 height 33
click at [804, 91] on li "Manage tills" at bounding box center [846, 99] width 323 height 20
